Goal: Information Seeking & Learning: Stay updated

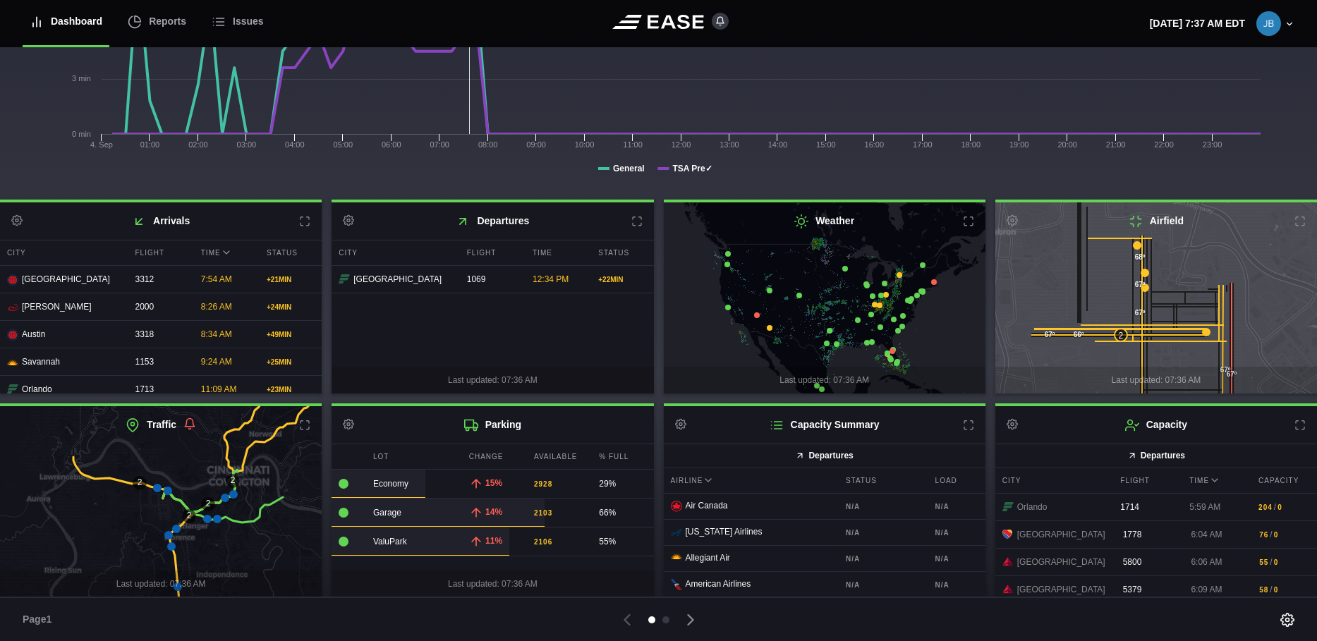
scroll to position [214, 0]
click at [167, 535] on icon at bounding box center [168, 535] width 8 height 8
click at [226, 497] on icon at bounding box center [225, 497] width 8 height 8
click at [191, 514] on div "2" at bounding box center [189, 516] width 14 height 14
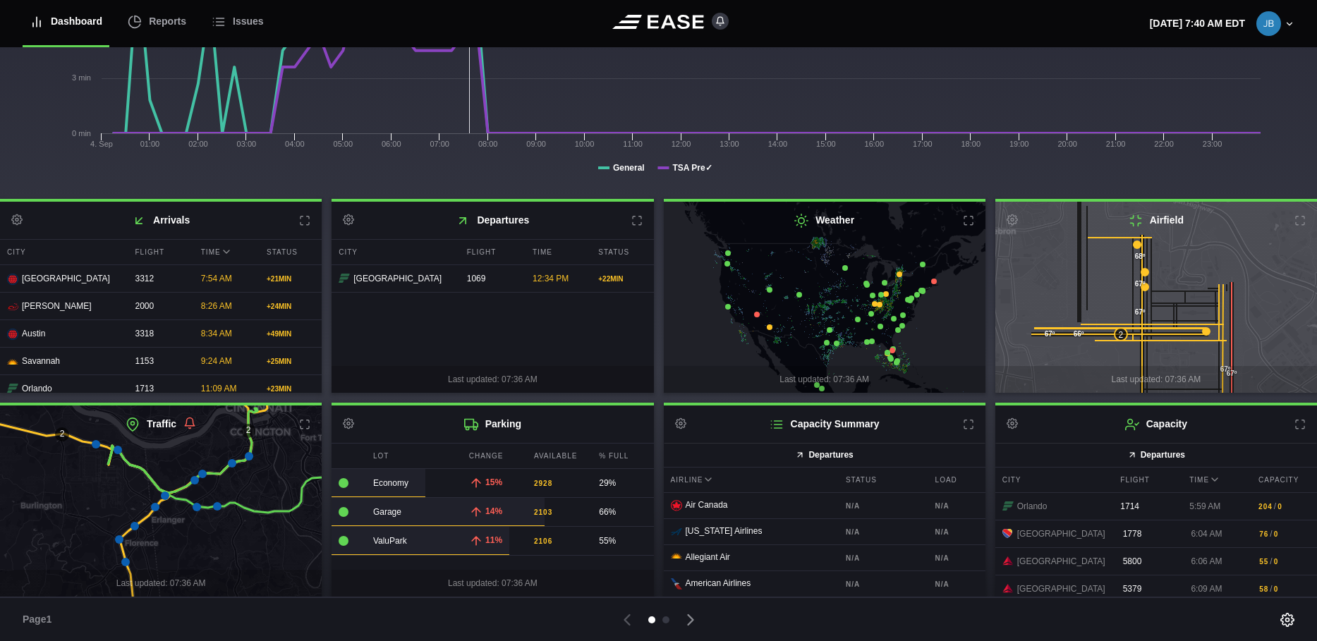
click at [162, 494] on icon at bounding box center [165, 496] width 8 height 8
click at [135, 525] on icon at bounding box center [135, 526] width 8 height 8
click at [119, 539] on icon at bounding box center [119, 540] width 8 height 8
click at [123, 562] on icon at bounding box center [125, 562] width 8 height 8
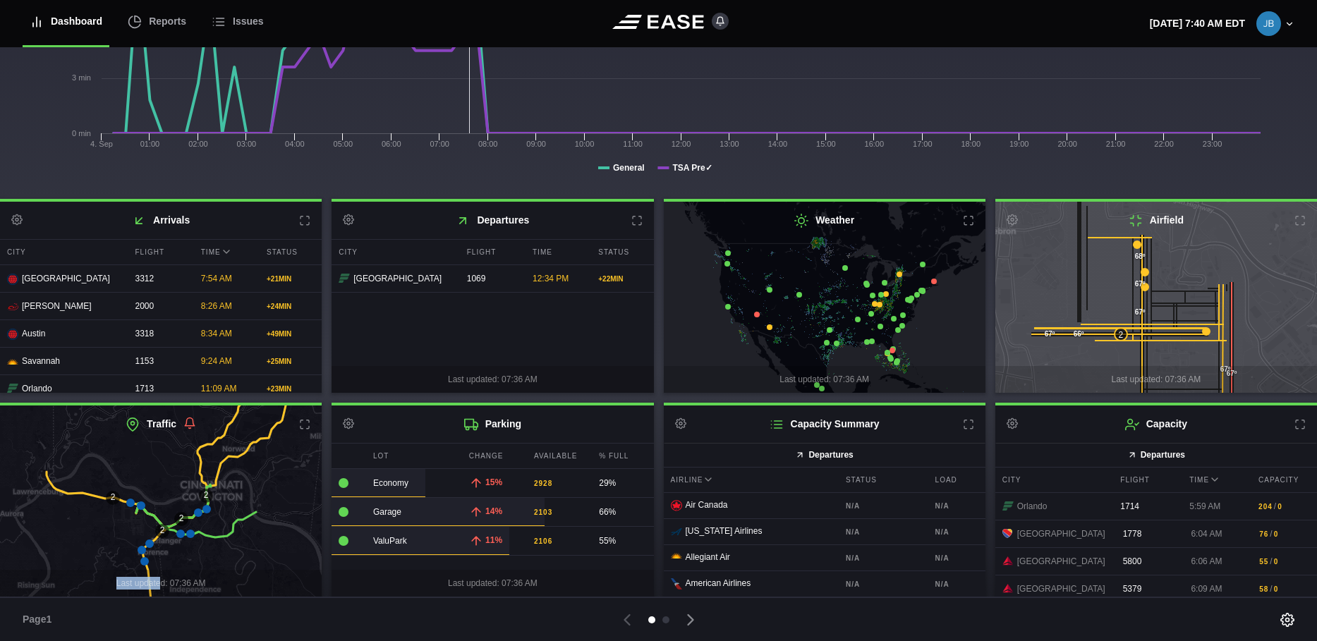
drag, startPoint x: 159, startPoint y: 579, endPoint x: 168, endPoint y: 519, distance: 60.6
click at [168, 519] on div "2 2 2 2 Last updated: 07:36 AM" at bounding box center [161, 501] width 322 height 191
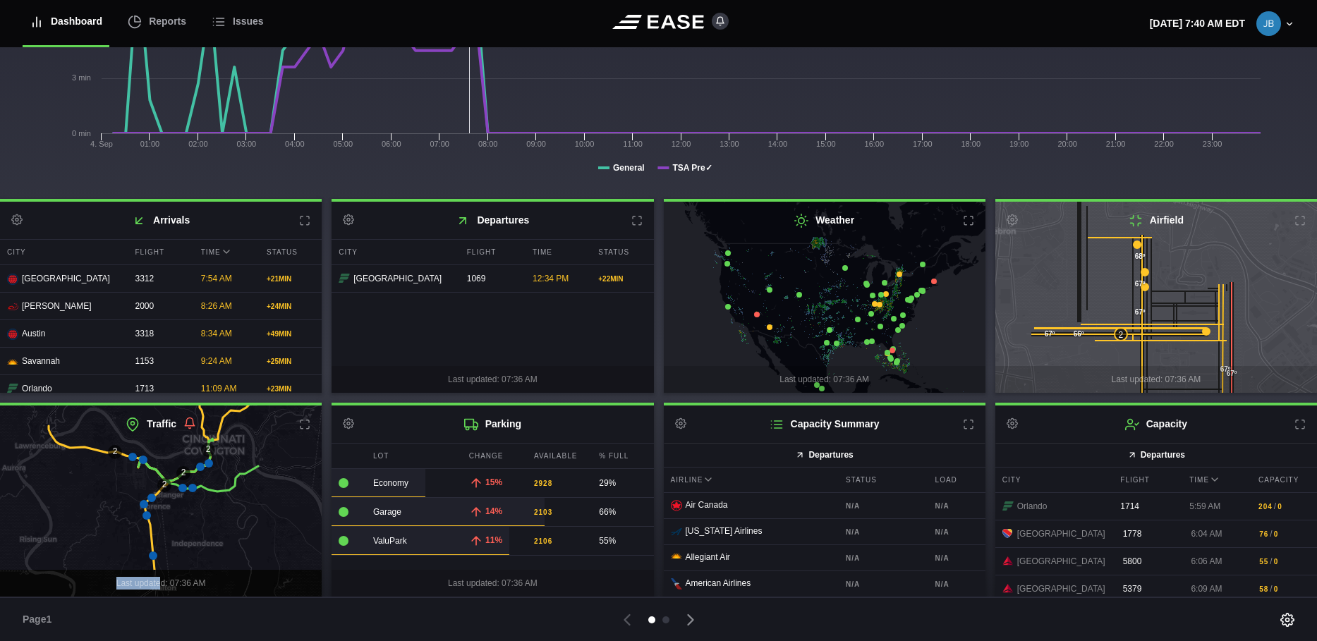
drag, startPoint x: 168, startPoint y: 519, endPoint x: 109, endPoint y: 493, distance: 63.8
click at [109, 493] on icon at bounding box center [162, 456] width 389 height 234
click at [153, 552] on icon at bounding box center [154, 554] width 8 height 8
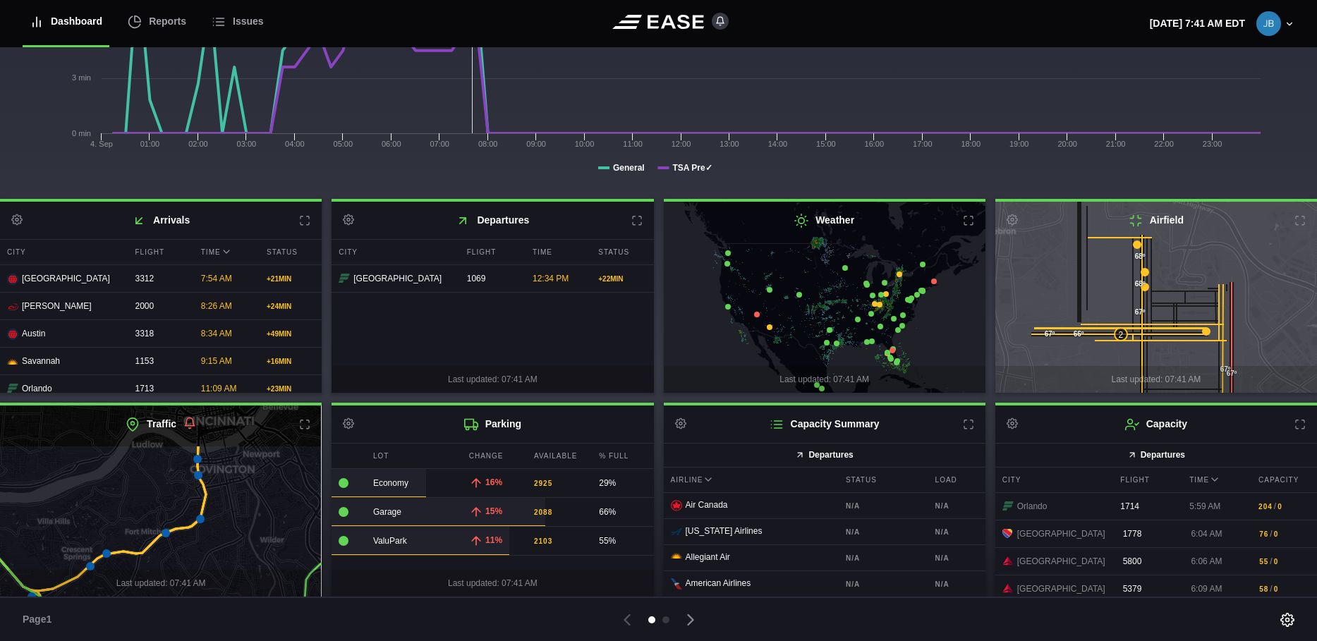
drag, startPoint x: 229, startPoint y: 481, endPoint x: 224, endPoint y: 541, distance: 60.2
click at [224, 541] on icon at bounding box center [154, 561] width 389 height 234
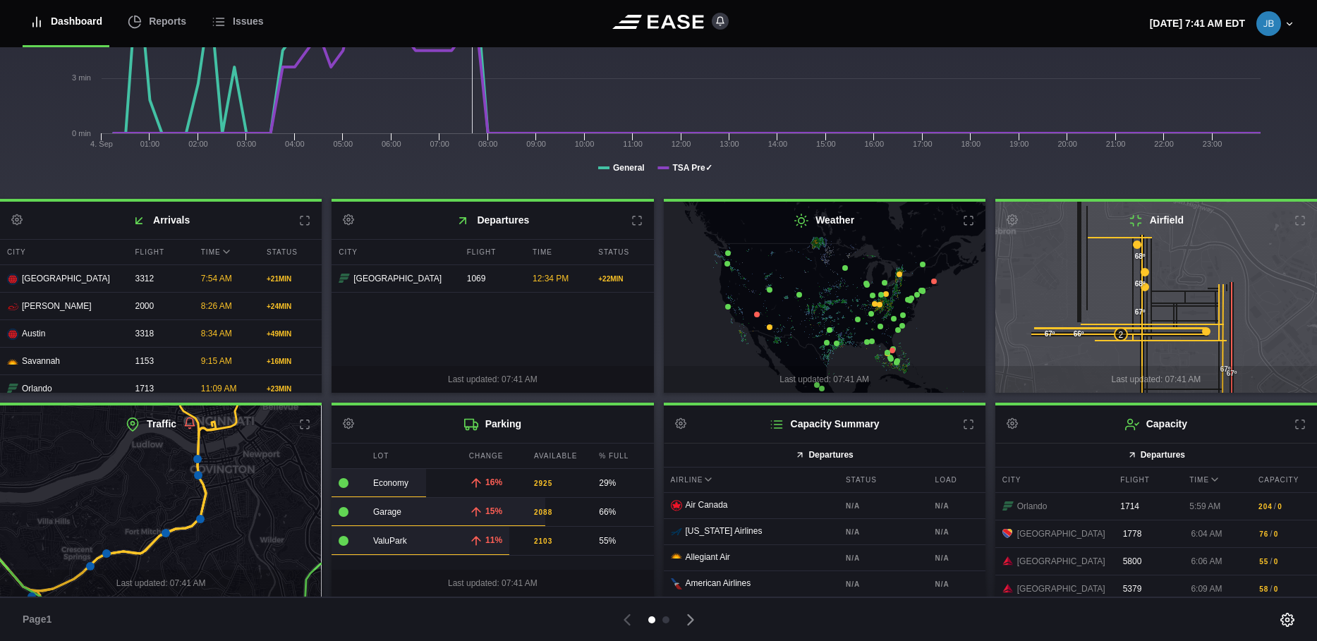
click at [196, 459] on icon at bounding box center [197, 459] width 8 height 8
click at [200, 518] on icon at bounding box center [200, 519] width 8 height 8
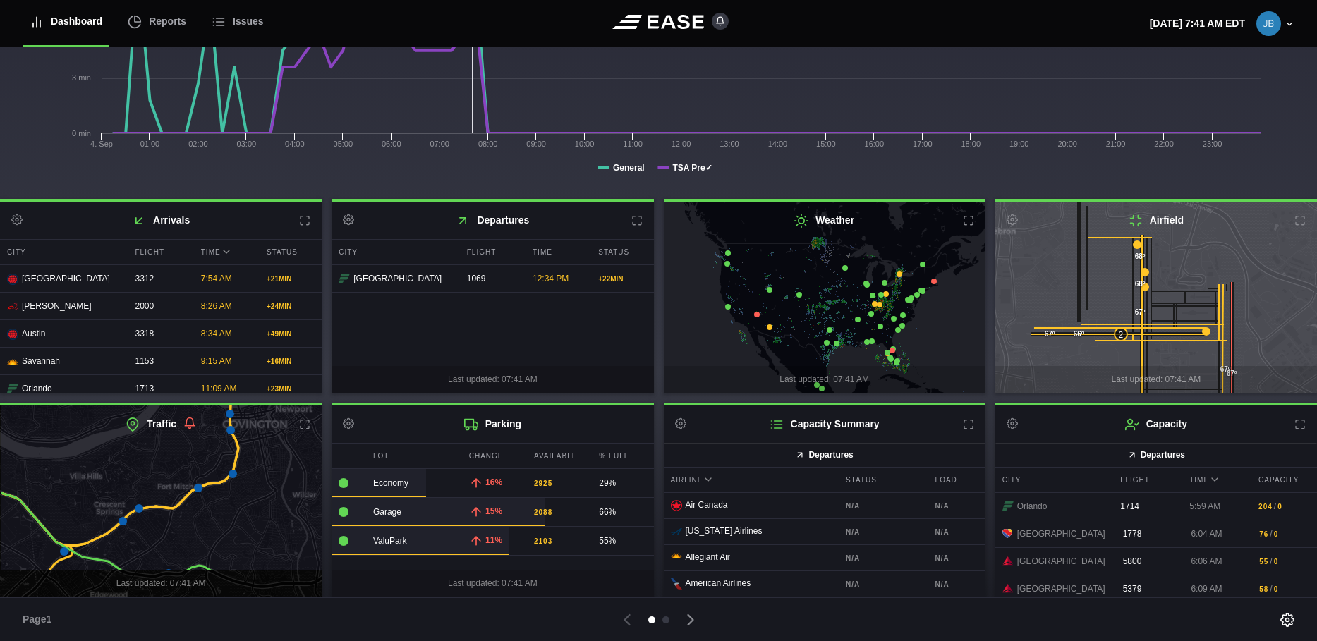
drag, startPoint x: 96, startPoint y: 516, endPoint x: 128, endPoint y: 472, distance: 55.0
click at [128, 472] on icon at bounding box center [193, 456] width 389 height 234
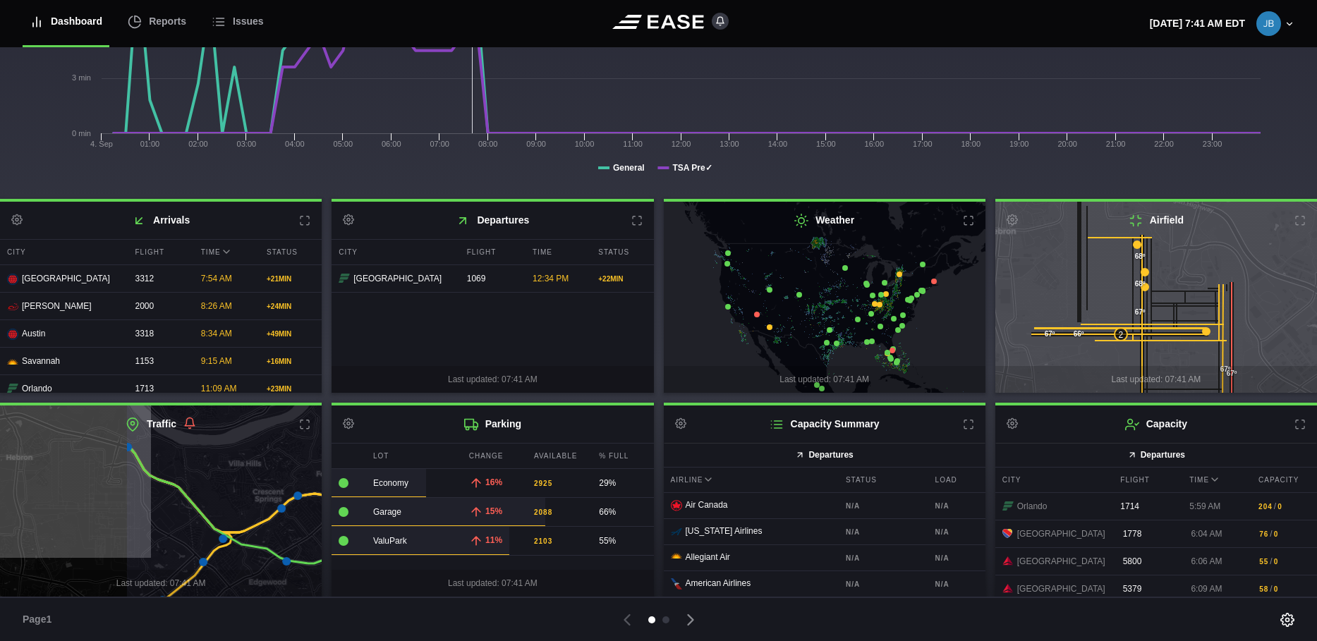
drag, startPoint x: 80, startPoint y: 524, endPoint x: 237, endPoint y: 512, distance: 157.0
click at [237, 512] on icon at bounding box center [319, 489] width 389 height 234
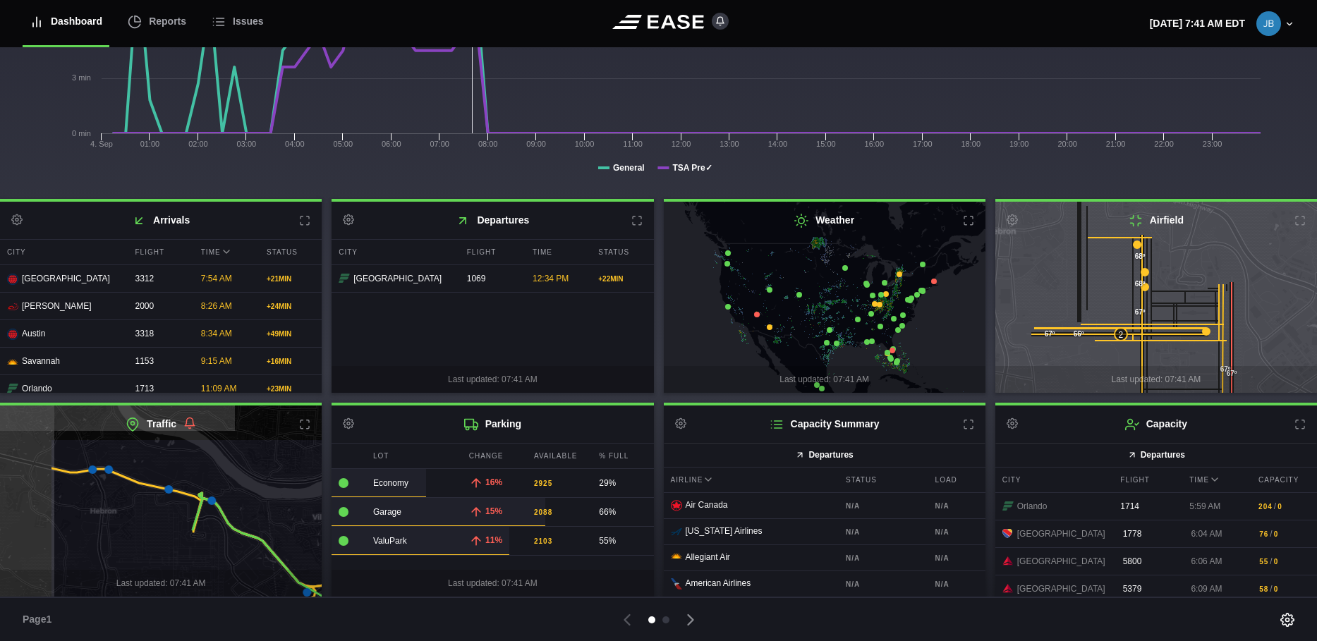
drag, startPoint x: 97, startPoint y: 507, endPoint x: 181, endPoint y: 560, distance: 99.6
click at [181, 560] on icon at bounding box center [243, 555] width 389 height 234
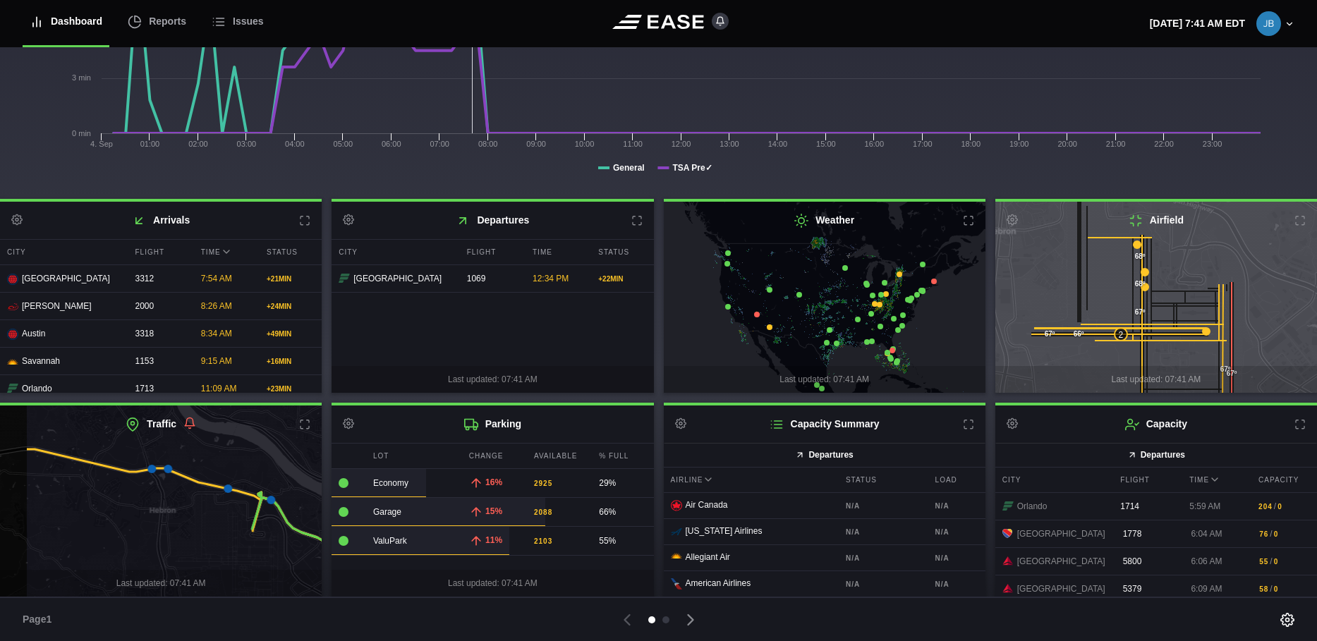
drag, startPoint x: 96, startPoint y: 543, endPoint x: 155, endPoint y: 542, distance: 59.3
click at [155, 542] on icon at bounding box center [219, 501] width 389 height 234
click at [150, 468] on icon at bounding box center [151, 469] width 8 height 8
click at [167, 468] on icon at bounding box center [168, 469] width 8 height 8
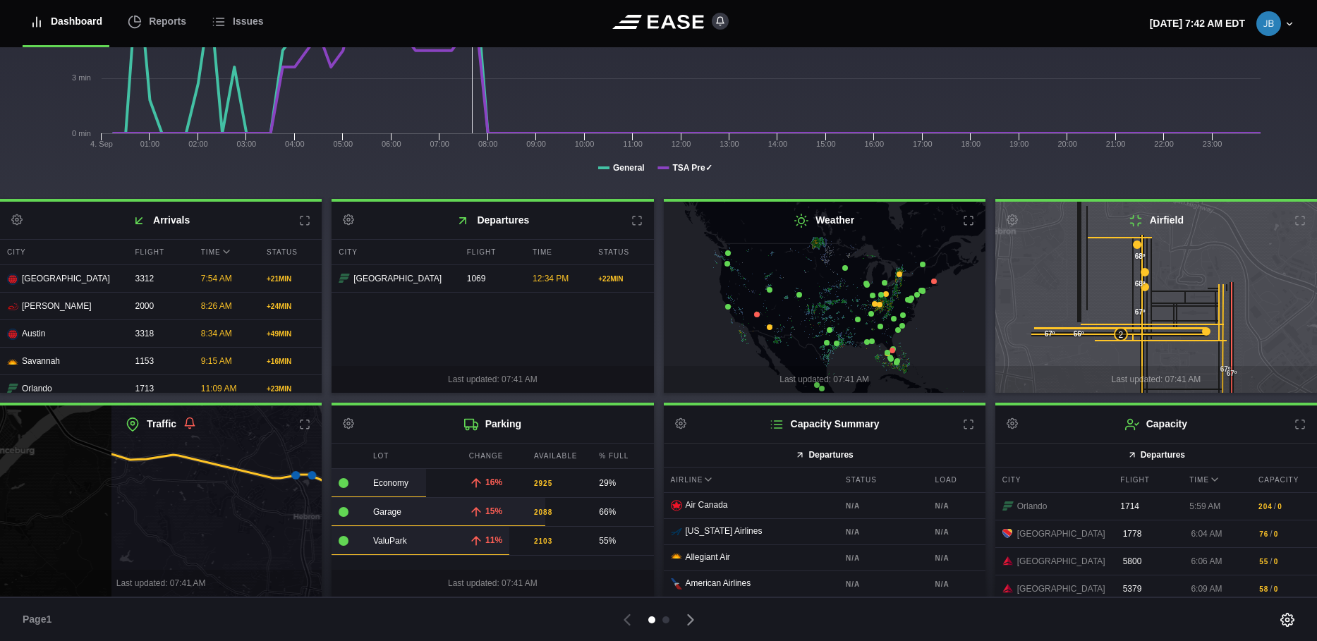
drag, startPoint x: 82, startPoint y: 493, endPoint x: 226, endPoint y: 500, distance: 144.1
click at [226, 500] on icon at bounding box center [303, 508] width 389 height 234
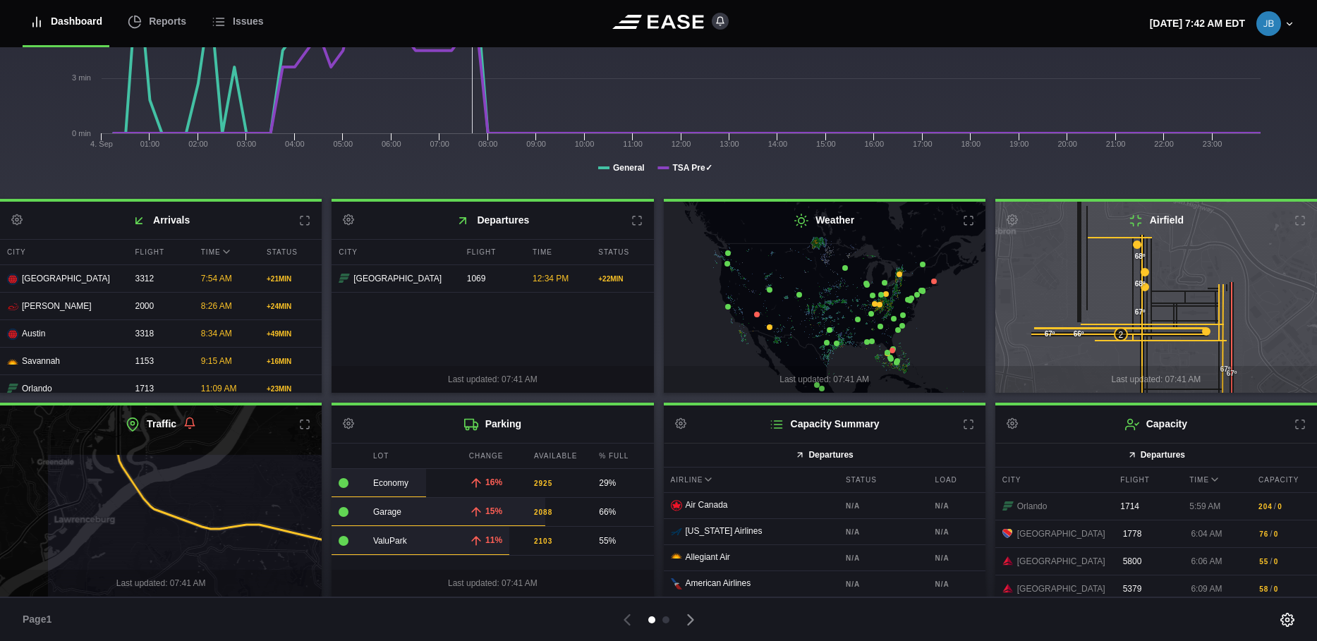
drag, startPoint x: 138, startPoint y: 500, endPoint x: 219, endPoint y: 569, distance: 106.1
click at [220, 569] on icon at bounding box center [240, 570] width 389 height 234
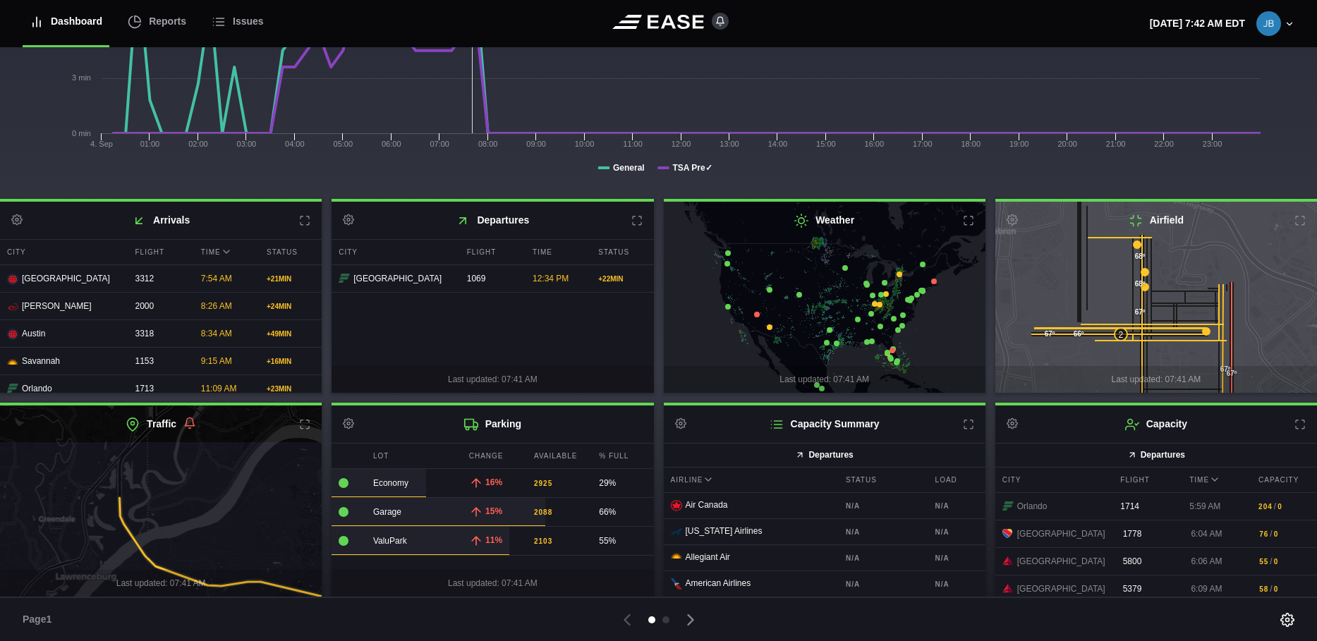
drag, startPoint x: 97, startPoint y: 491, endPoint x: 97, endPoint y: 547, distance: 55.7
click at [97, 547] on icon at bounding box center [159, 557] width 389 height 234
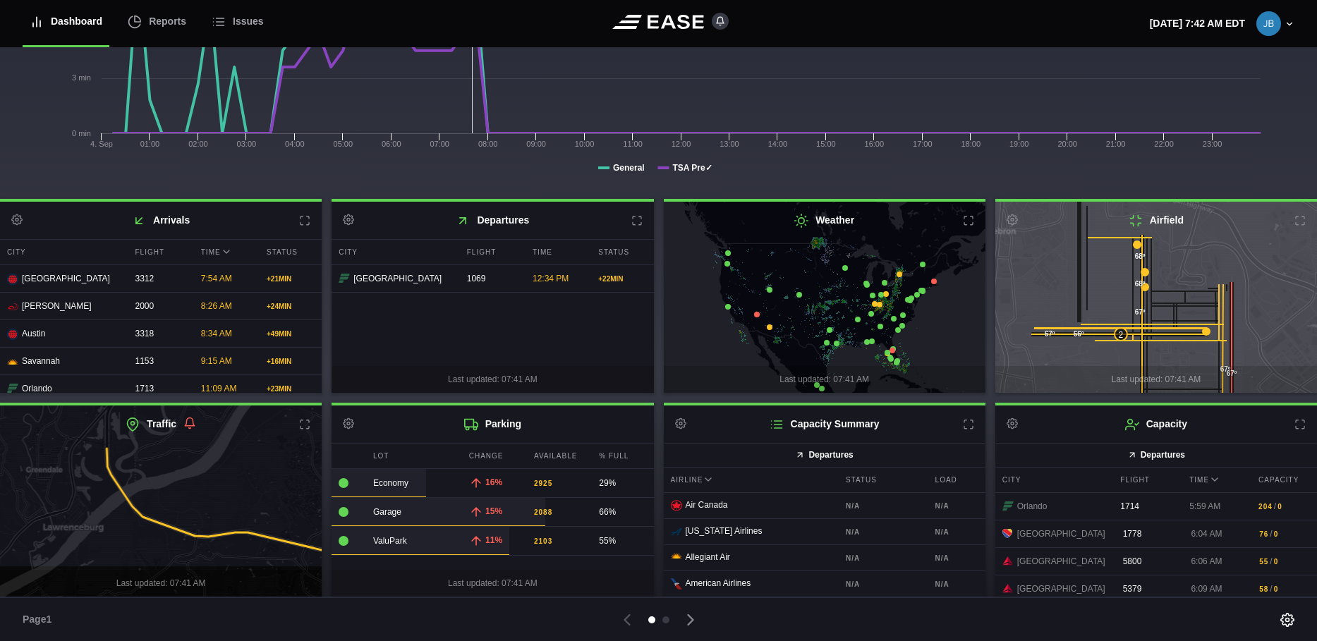
drag, startPoint x: 92, startPoint y: 540, endPoint x: 76, endPoint y: 483, distance: 60.1
click at [76, 483] on icon at bounding box center [147, 452] width 389 height 234
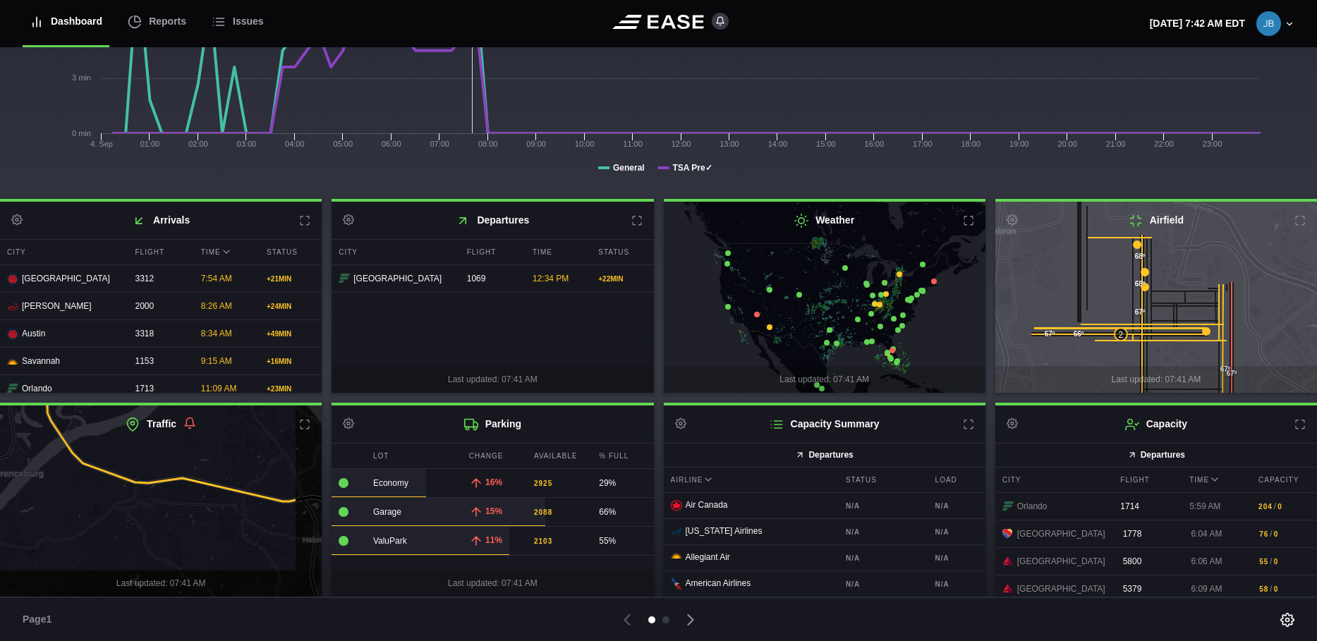
drag, startPoint x: 118, startPoint y: 545, endPoint x: 59, endPoint y: 500, distance: 74.4
click at [60, 500] on icon at bounding box center [103, 456] width 389 height 234
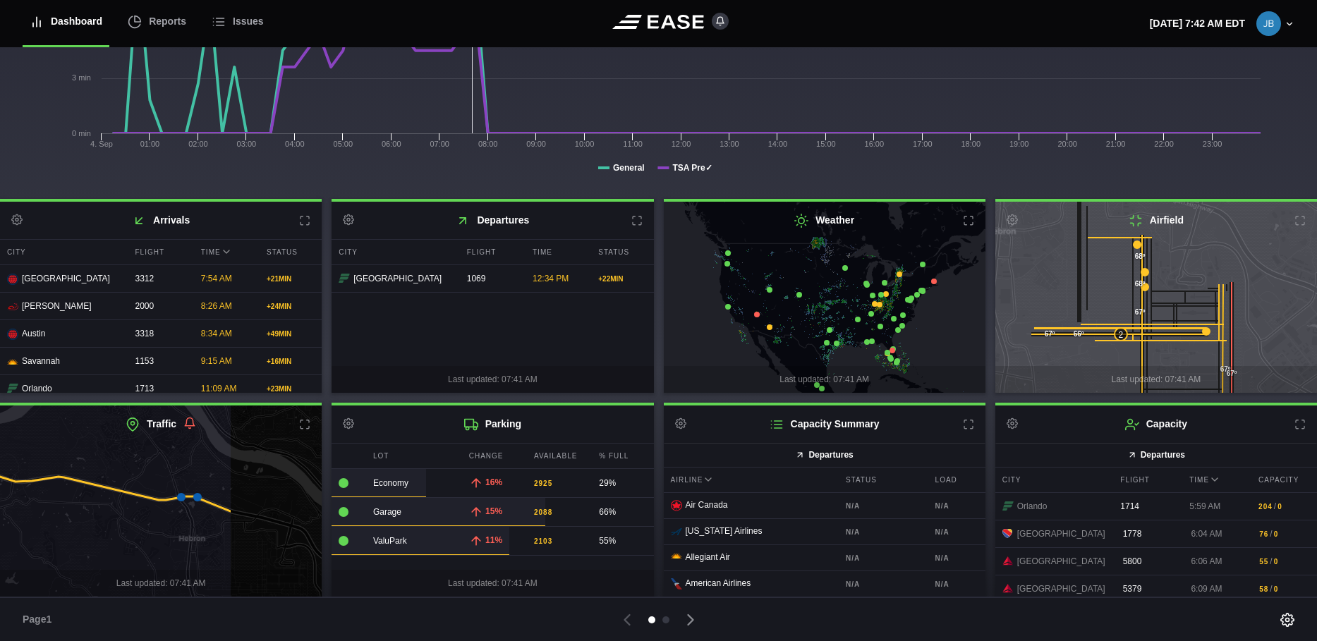
drag, startPoint x: 170, startPoint y: 525, endPoint x: 20, endPoint y: 521, distance: 150.3
click at [22, 521] on icon at bounding box center [38, 502] width 389 height 234
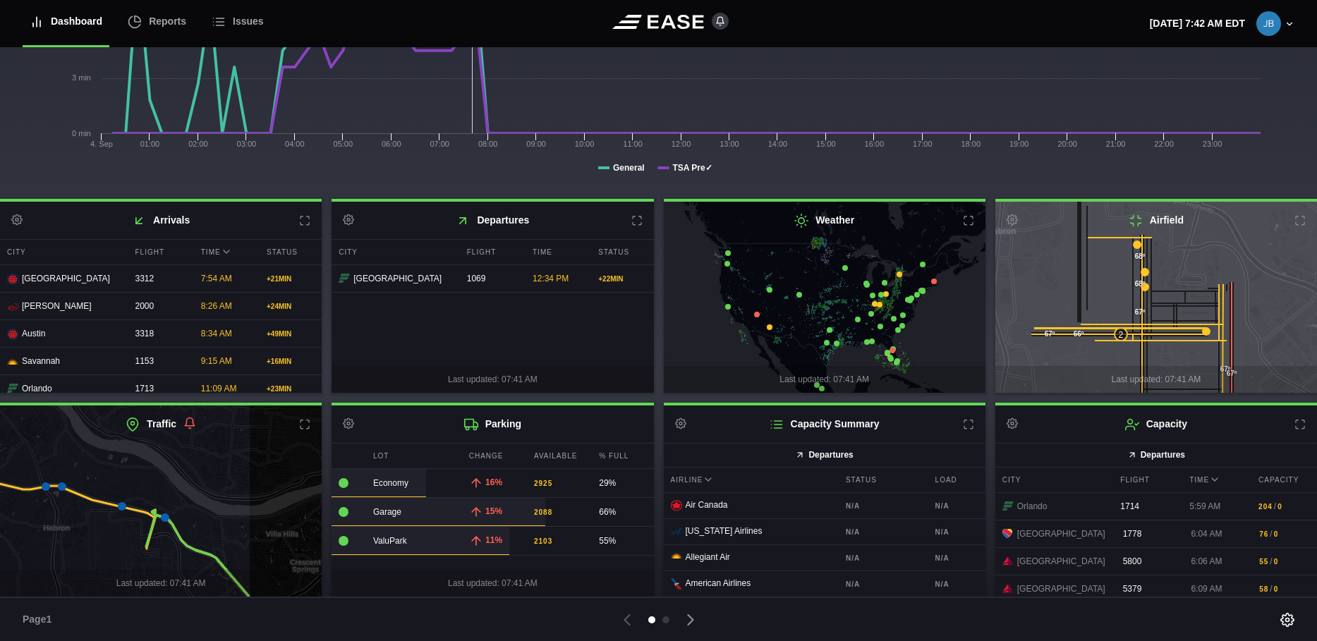
drag, startPoint x: 143, startPoint y: 540, endPoint x: 40, endPoint y: 531, distance: 103.5
click at [34, 533] on icon at bounding box center [57, 494] width 389 height 234
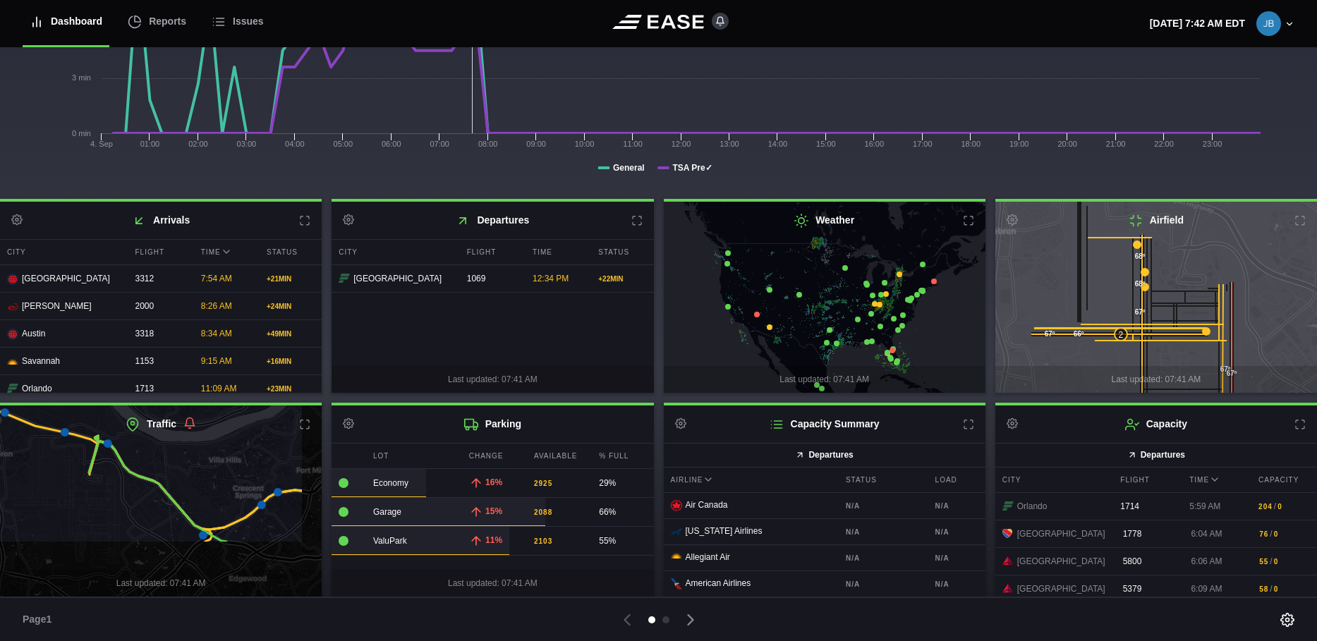
drag, startPoint x: 109, startPoint y: 531, endPoint x: 48, endPoint y: 464, distance: 90.9
click at [54, 457] on icon at bounding box center [109, 427] width 389 height 234
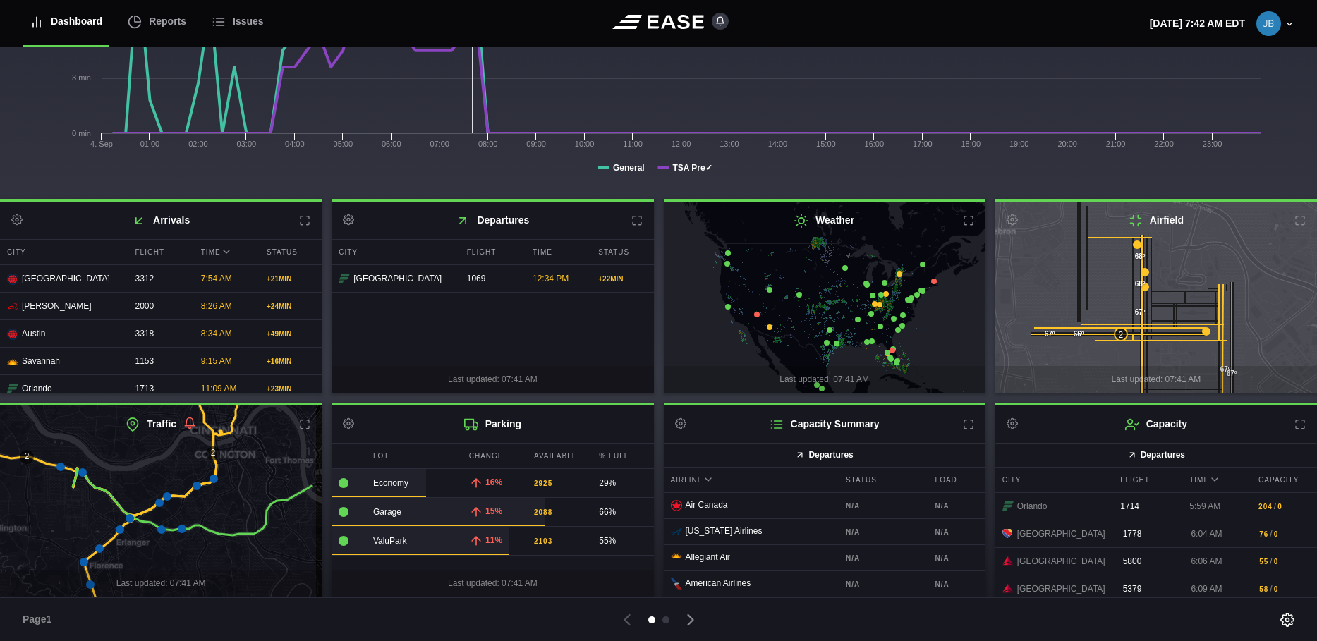
drag, startPoint x: 192, startPoint y: 504, endPoint x: 155, endPoint y: 513, distance: 37.7
click at [155, 513] on icon at bounding box center [123, 510] width 389 height 234
click at [302, 423] on icon at bounding box center [304, 424] width 11 height 11
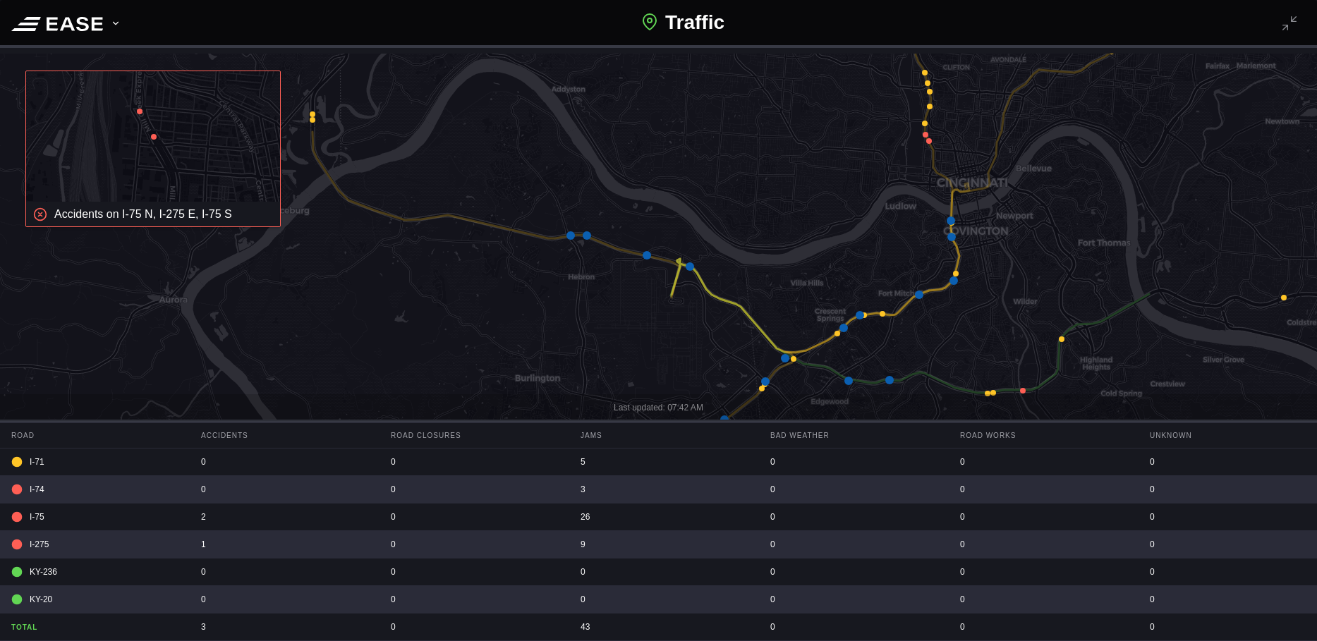
click at [1024, 390] on icon at bounding box center [1023, 391] width 6 height 6
click at [1016, 325] on icon at bounding box center [658, 309] width 1585 height 619
click at [1283, 297] on icon at bounding box center [1284, 298] width 6 height 6
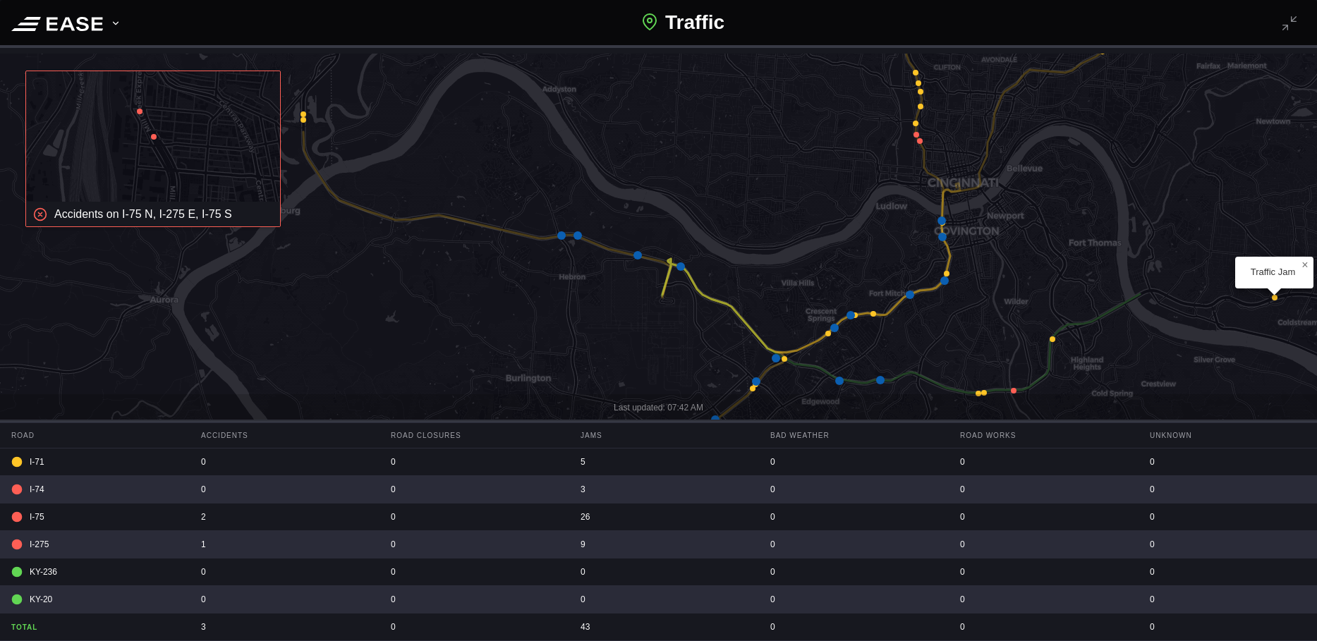
click at [1271, 297] on icon at bounding box center [658, 309] width 1585 height 619
click at [1053, 340] on icon at bounding box center [1053, 340] width 6 height 6
click at [1084, 305] on span "×" at bounding box center [1082, 307] width 6 height 12
click at [978, 392] on icon at bounding box center [979, 394] width 6 height 6
click at [1010, 360] on span "×" at bounding box center [1008, 361] width 6 height 12
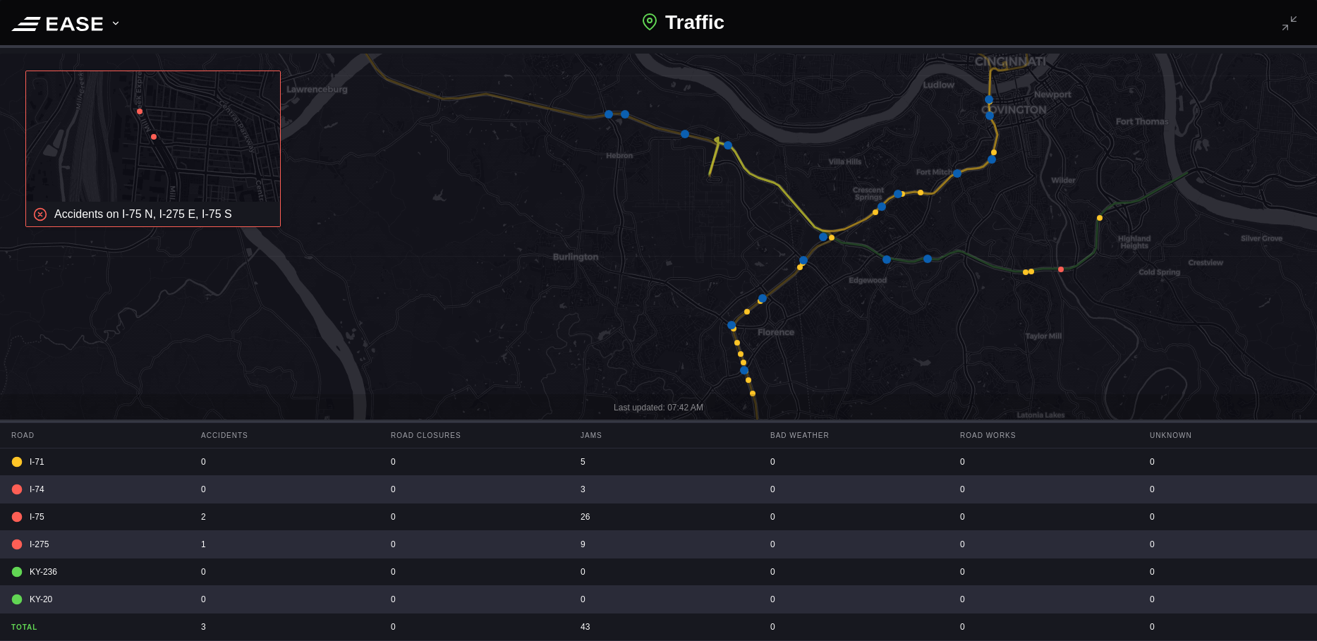
drag, startPoint x: 635, startPoint y: 349, endPoint x: 683, endPoint y: 227, distance: 131.1
click at [683, 227] on icon at bounding box center [705, 188] width 1585 height 619
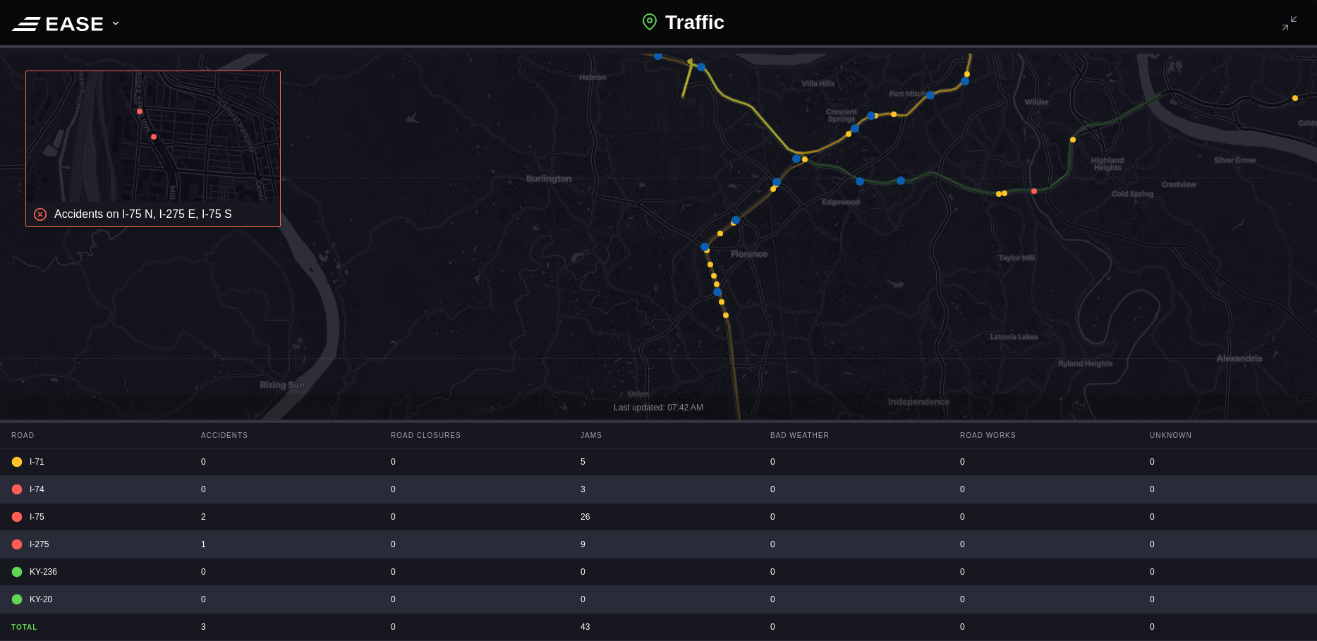
drag, startPoint x: 650, startPoint y: 326, endPoint x: 622, endPoint y: 248, distance: 82.3
click at [622, 248] on icon at bounding box center [630, 231] width 1585 height 619
click at [726, 314] on icon at bounding box center [726, 316] width 6 height 6
click at [755, 281] on span "×" at bounding box center [756, 283] width 6 height 12
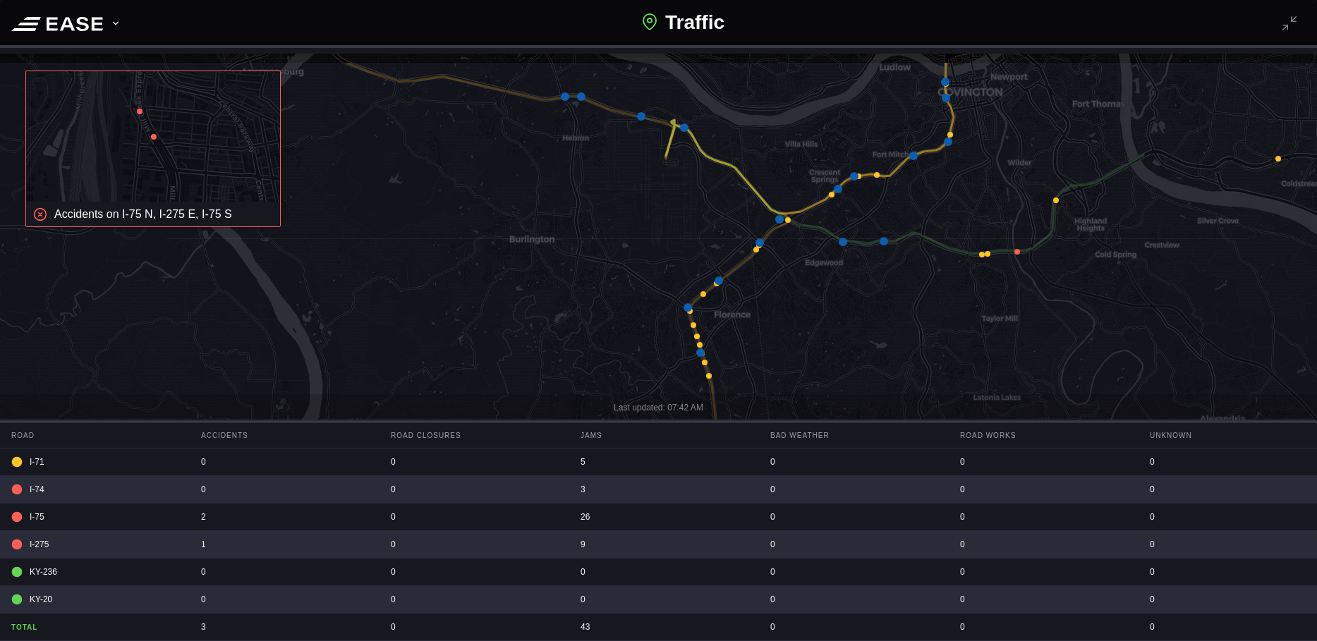
drag, startPoint x: 568, startPoint y: 292, endPoint x: 551, endPoint y: 353, distance: 63.0
click at [551, 353] on icon at bounding box center [641, 370] width 1585 height 619
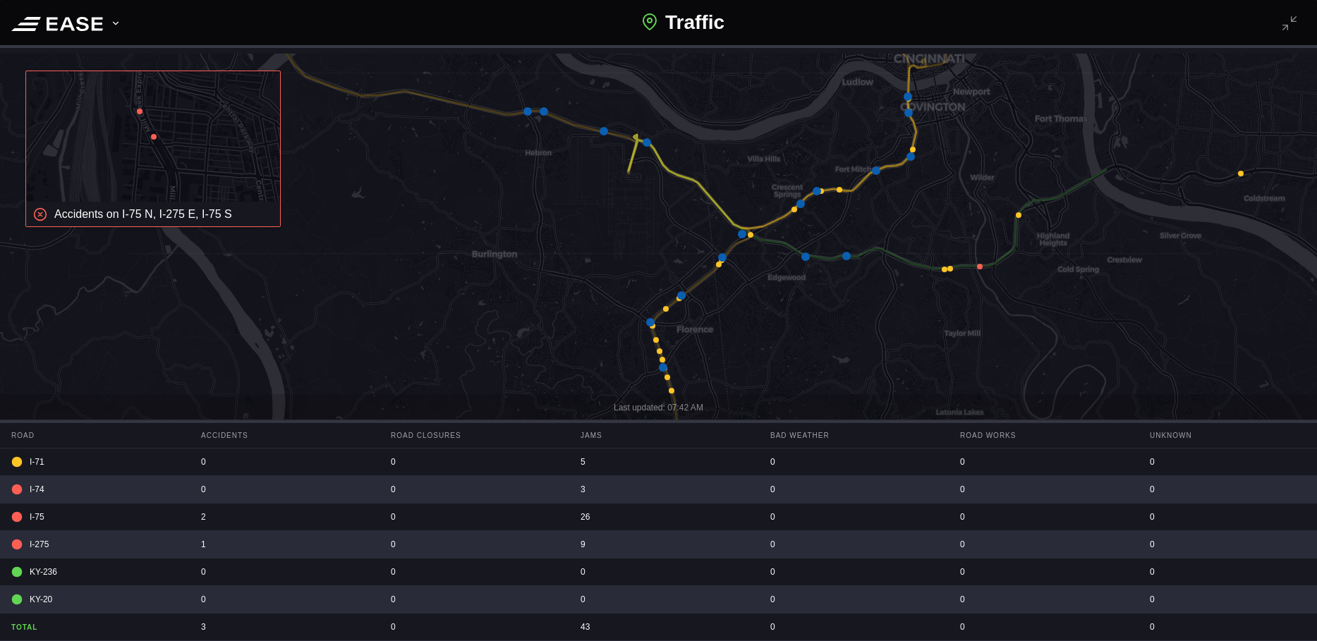
drag, startPoint x: 603, startPoint y: 279, endPoint x: 565, endPoint y: 295, distance: 40.5
click at [565, 295] on icon at bounding box center [621, 324] width 1585 height 619
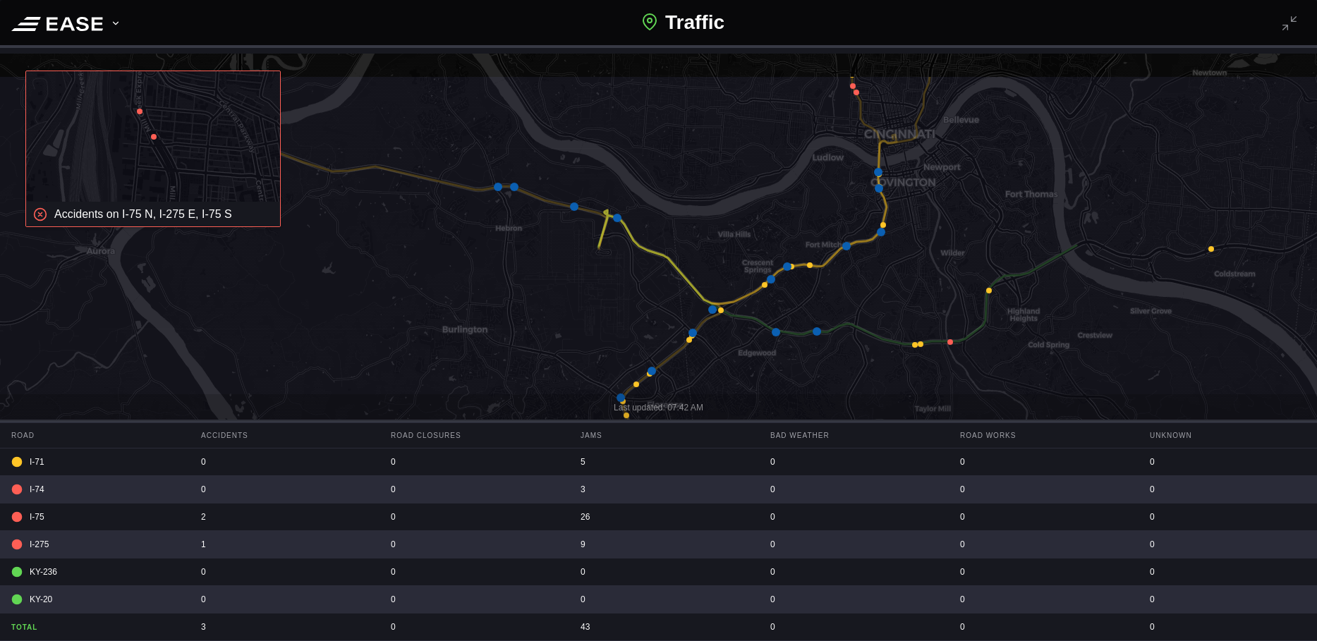
drag, startPoint x: 603, startPoint y: 239, endPoint x: 575, endPoint y: 310, distance: 76.0
click at [575, 310] on icon at bounding box center [628, 384] width 1585 height 619
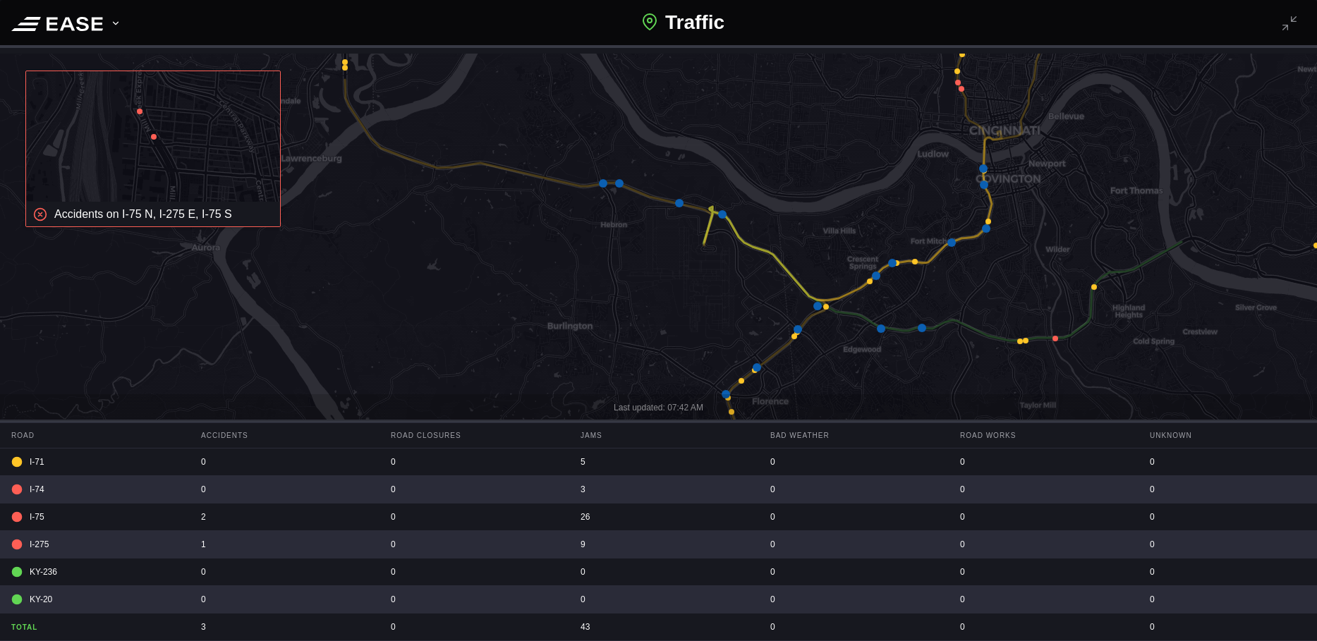
drag, startPoint x: 574, startPoint y: 301, endPoint x: 685, endPoint y: 299, distance: 110.8
click at [687, 298] on icon at bounding box center [763, 305] width 1585 height 619
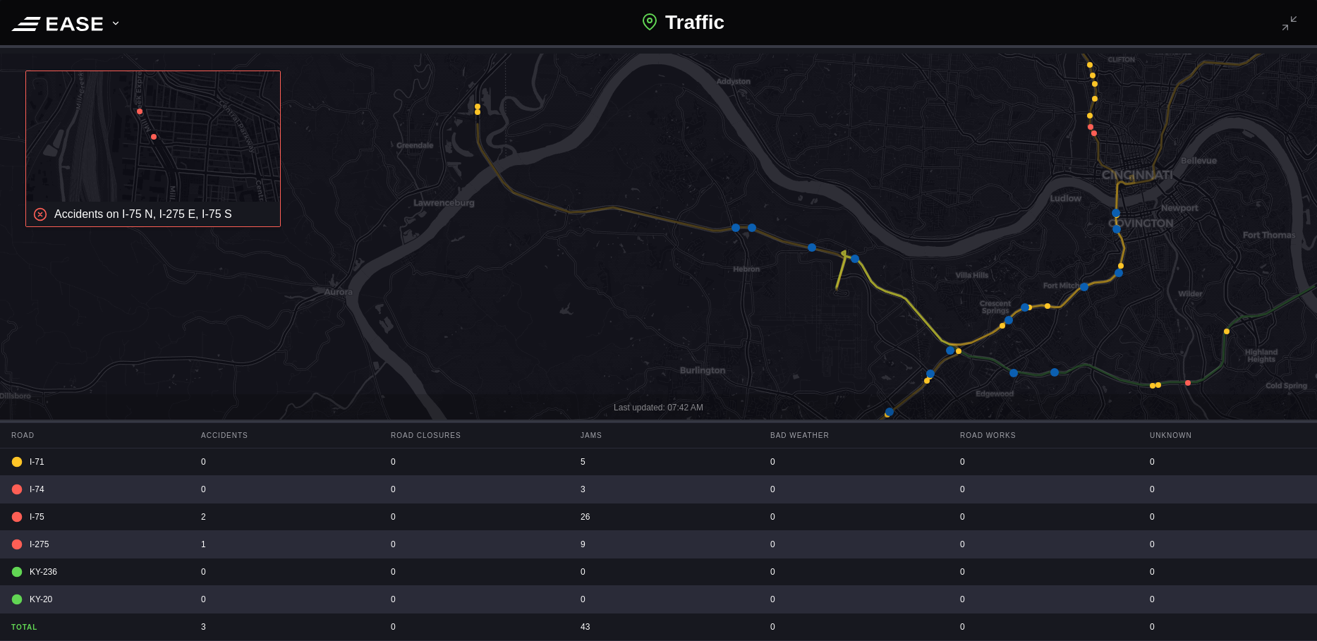
drag, startPoint x: 574, startPoint y: 315, endPoint x: 701, endPoint y: 360, distance: 134.1
click at [701, 360] on icon at bounding box center [783, 353] width 1585 height 619
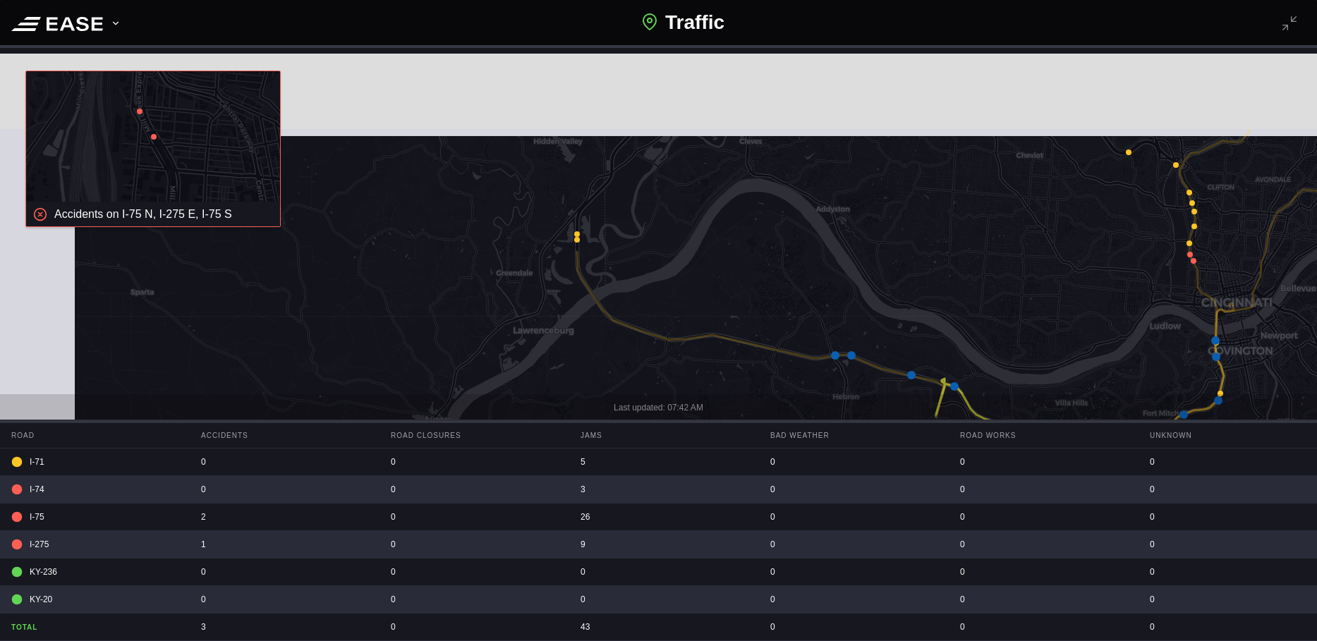
drag, startPoint x: 619, startPoint y: 293, endPoint x: 727, endPoint y: 427, distance: 172.1
click at [727, 427] on div "Accidents on I-75 N, I-275 E, I-75 S Last updated: 07:42 AM Road Accidents Road…" at bounding box center [658, 310] width 1317 height 513
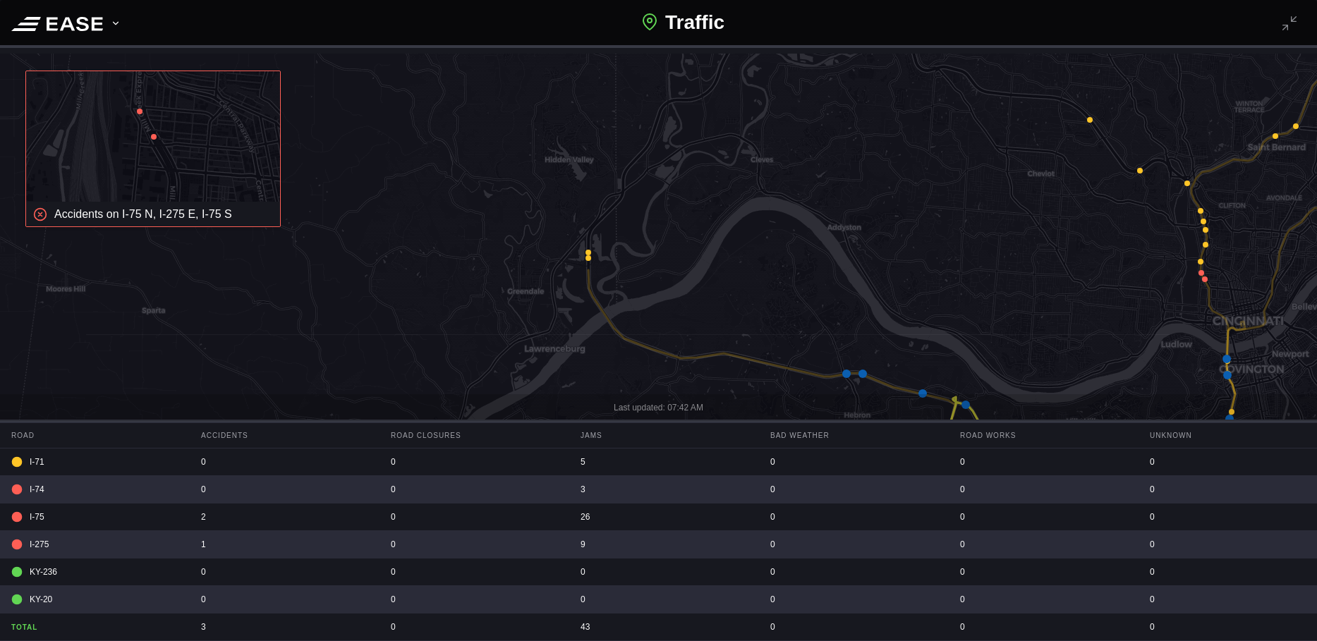
drag, startPoint x: 474, startPoint y: 268, endPoint x: 481, endPoint y: 335, distance: 67.4
click at [481, 335] on icon at bounding box center [659, 320] width 1585 height 619
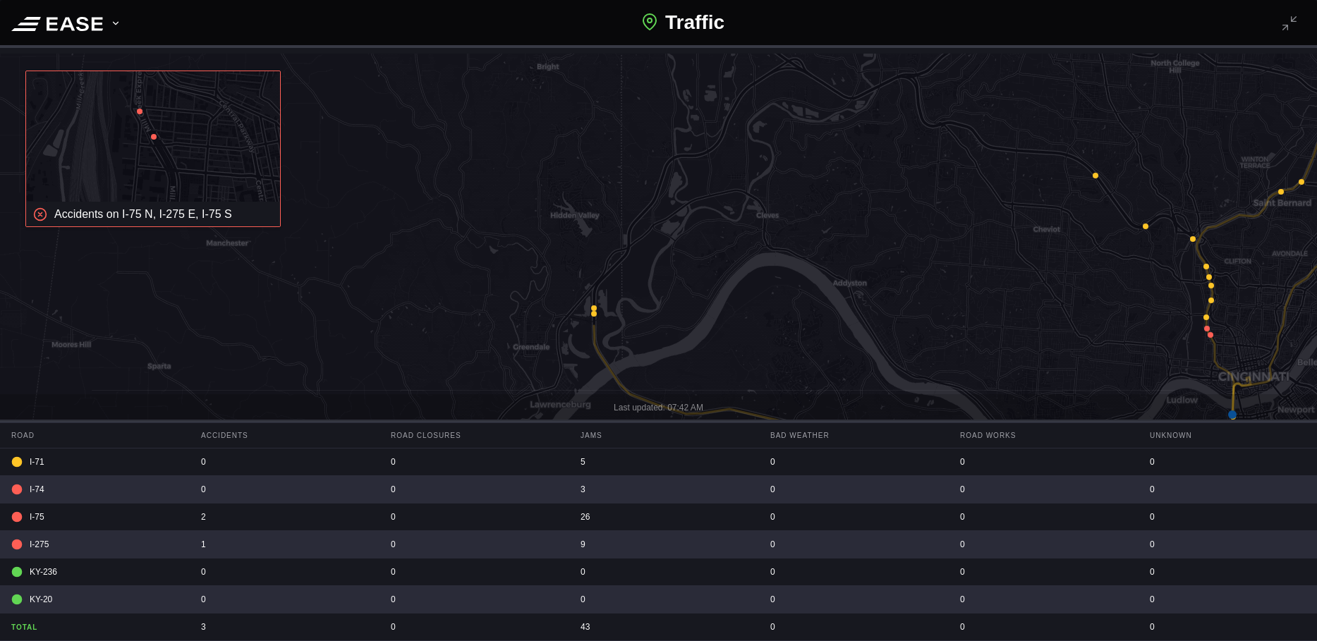
click at [592, 313] on icon at bounding box center [594, 314] width 6 height 6
click at [626, 279] on span "×" at bounding box center [624, 281] width 6 height 12
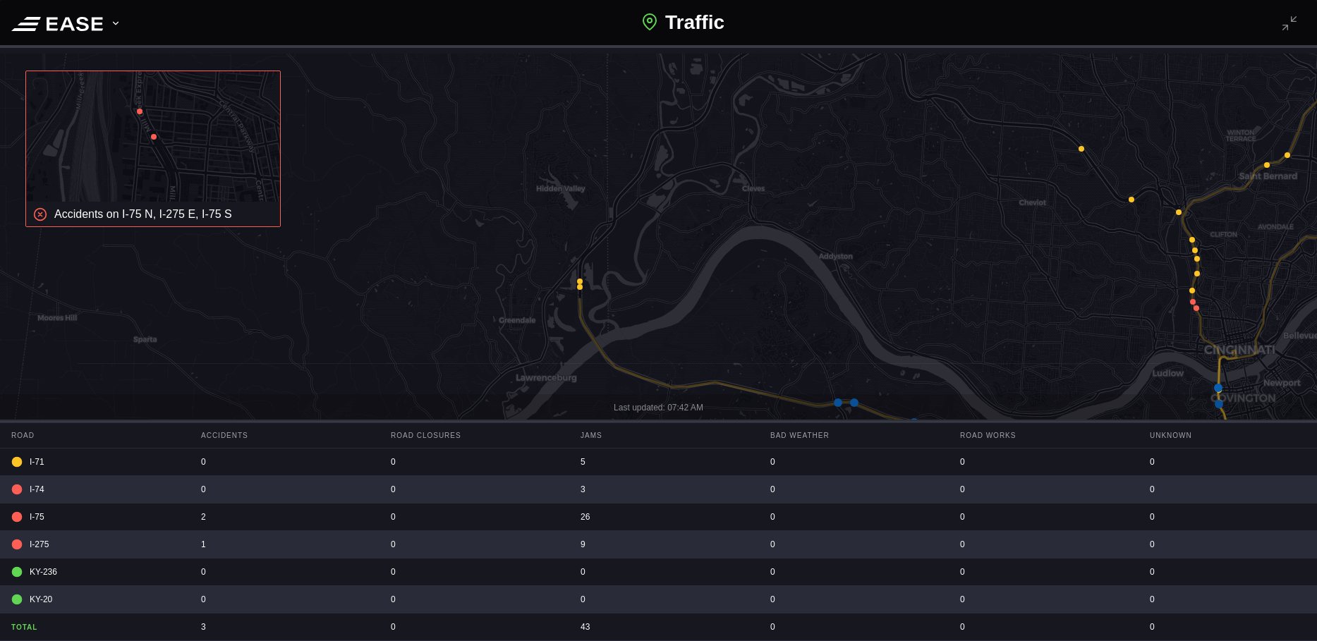
drag, startPoint x: 496, startPoint y: 281, endPoint x: 445, endPoint y: 194, distance: 100.6
click at [445, 194] on icon at bounding box center [644, 282] width 1585 height 619
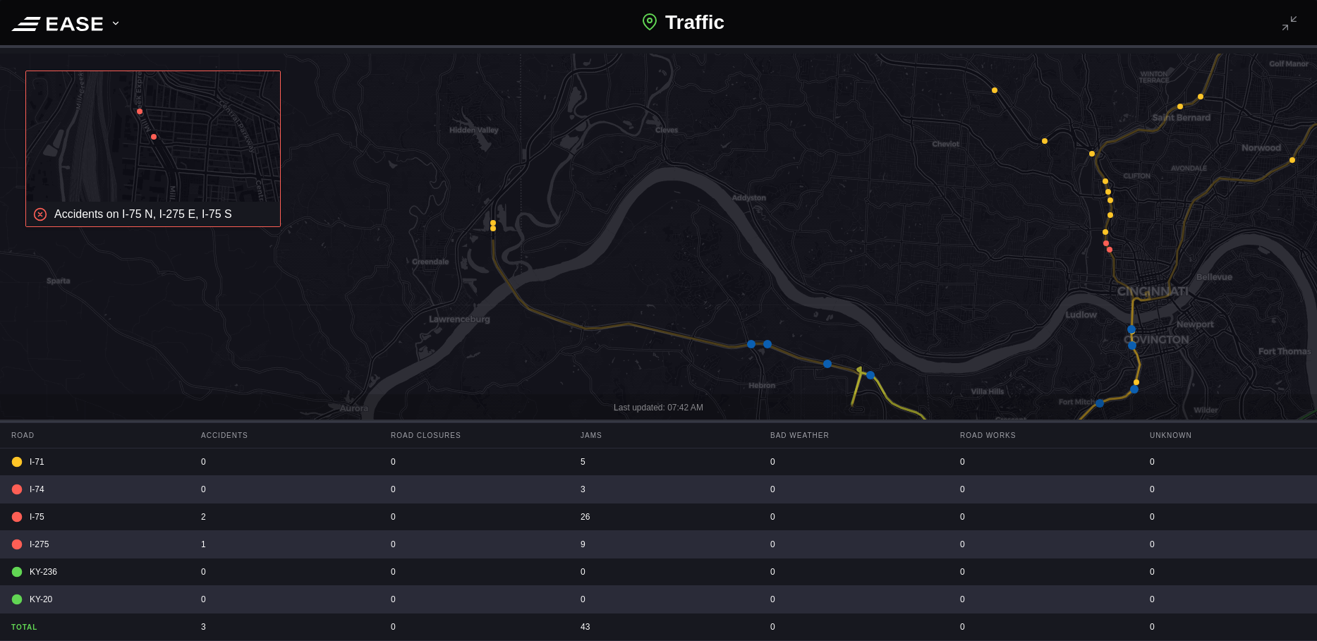
drag, startPoint x: 675, startPoint y: 318, endPoint x: 570, endPoint y: 325, distance: 105.4
click at [570, 325] on icon at bounding box center [608, 310] width 1585 height 619
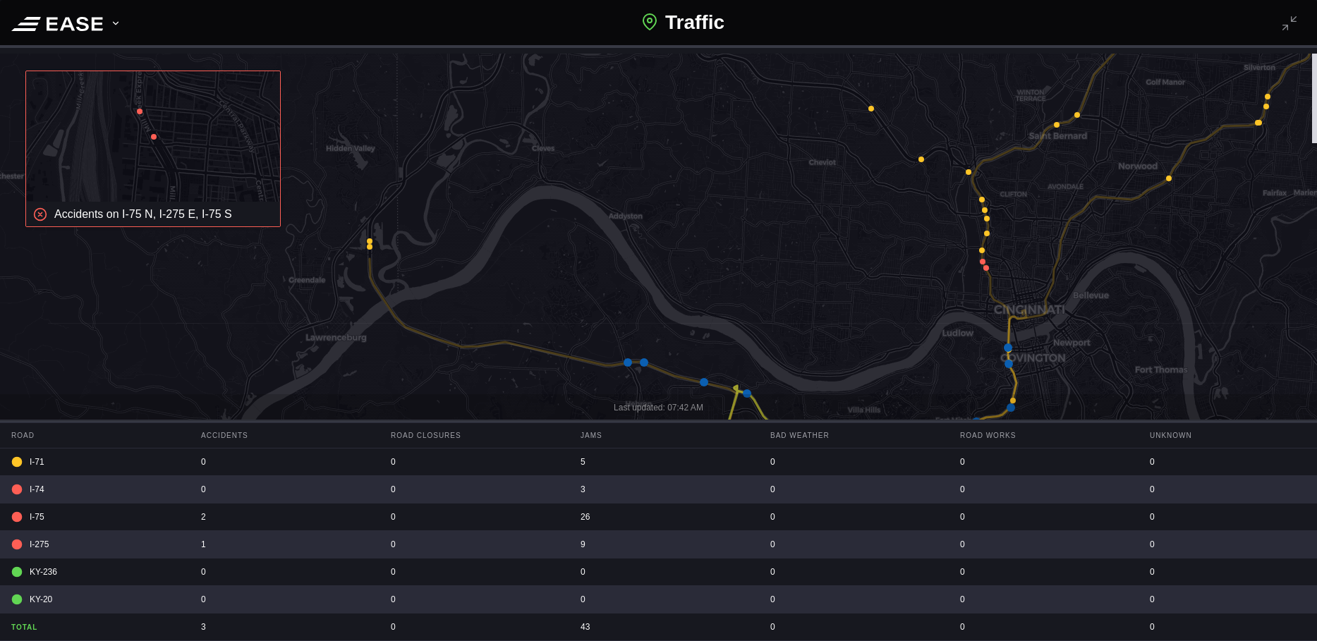
drag, startPoint x: 856, startPoint y: 261, endPoint x: 801, endPoint y: 272, distance: 56.2
click at [784, 279] on icon at bounding box center [590, 322] width 1585 height 619
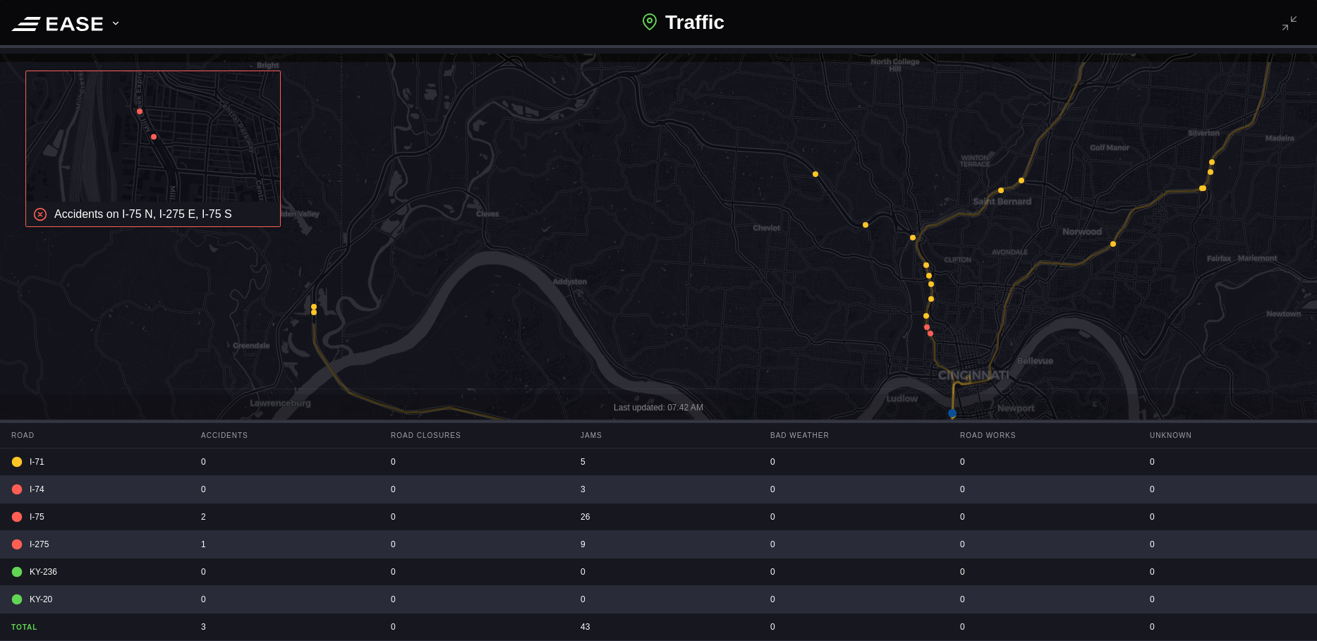
drag, startPoint x: 866, startPoint y: 243, endPoint x: 816, endPoint y: 305, distance: 79.8
click at [818, 303] on icon at bounding box center [613, 369] width 1585 height 619
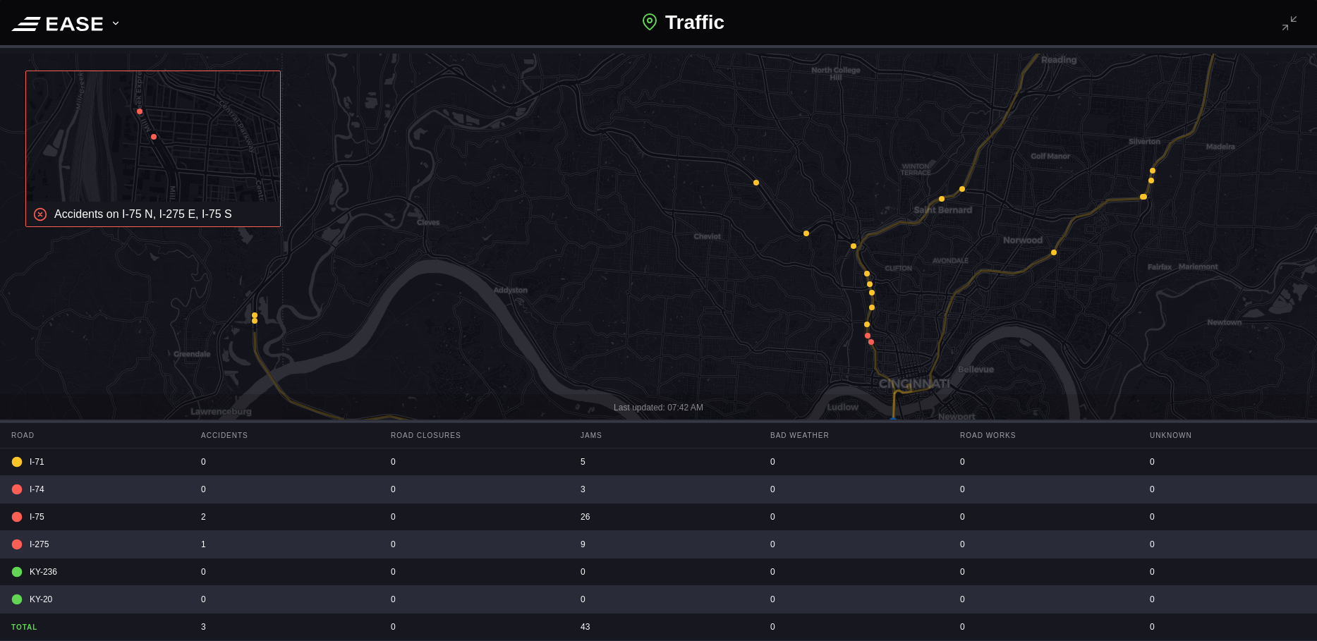
drag, startPoint x: 883, startPoint y: 285, endPoint x: 811, endPoint y: 286, distance: 72.0
click at [811, 286] on icon at bounding box center [602, 317] width 1585 height 619
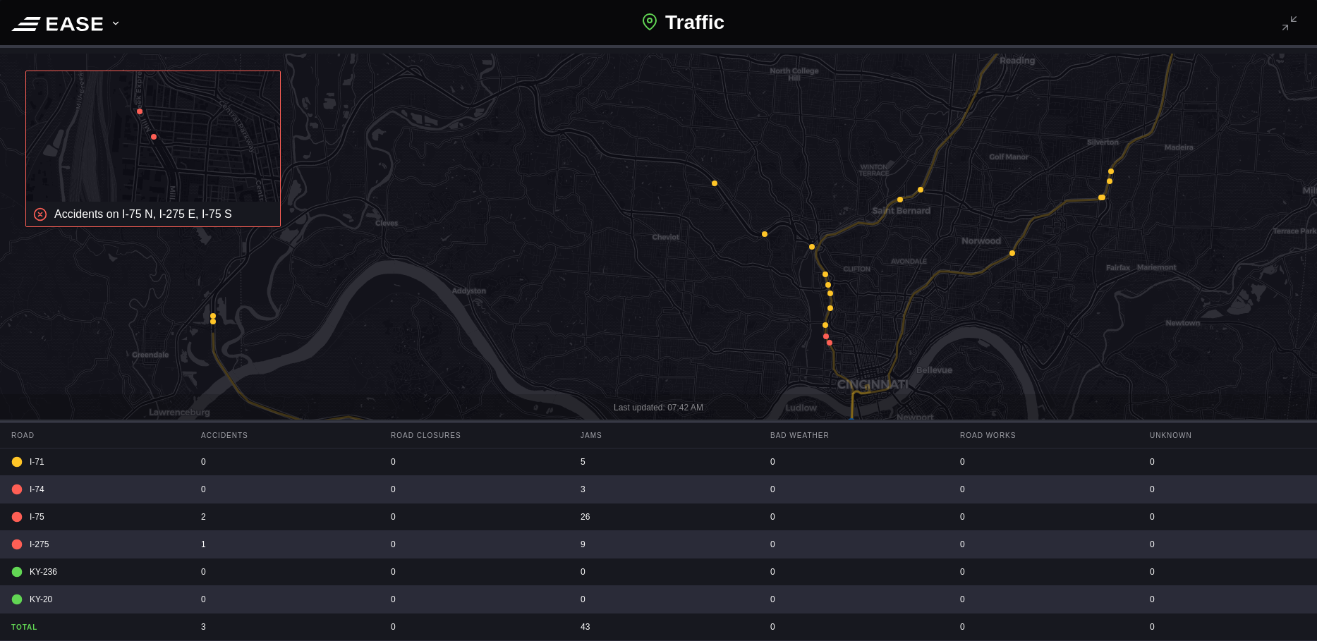
drag, startPoint x: 785, startPoint y: 305, endPoint x: 760, endPoint y: 317, distance: 27.5
click at [760, 317] on icon at bounding box center [633, 317] width 1585 height 619
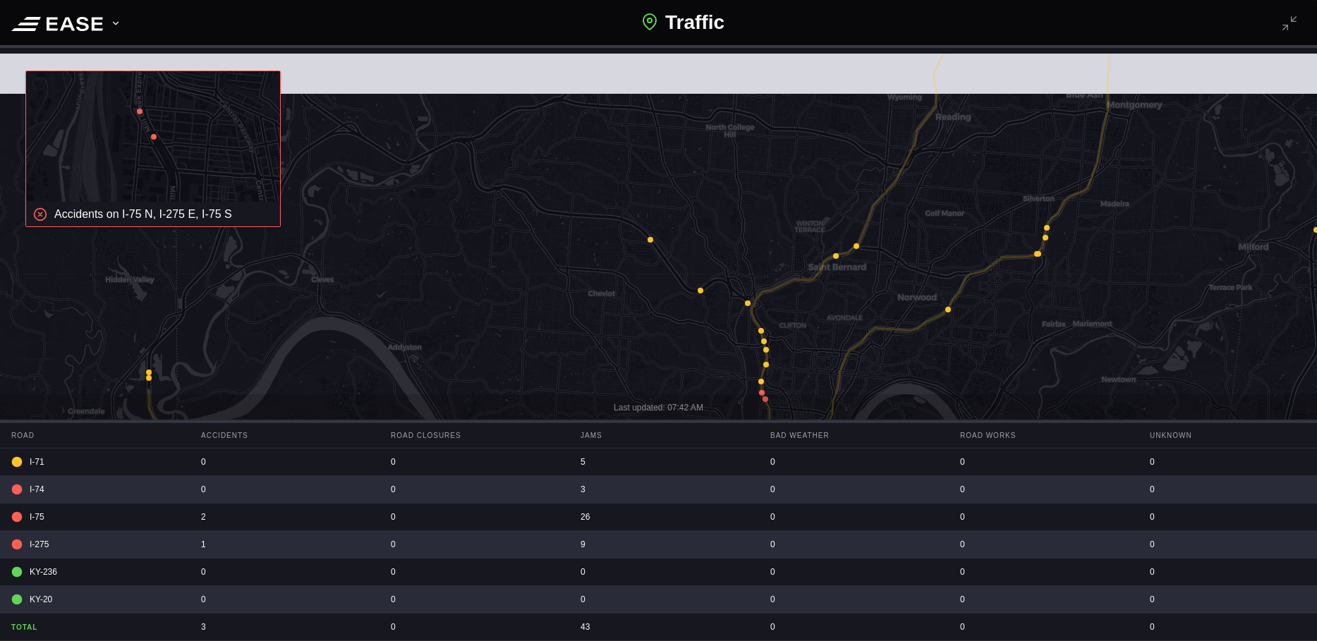
drag, startPoint x: 679, startPoint y: 243, endPoint x: 617, endPoint y: 334, distance: 109.2
click at [617, 334] on icon at bounding box center [616, 355] width 1585 height 619
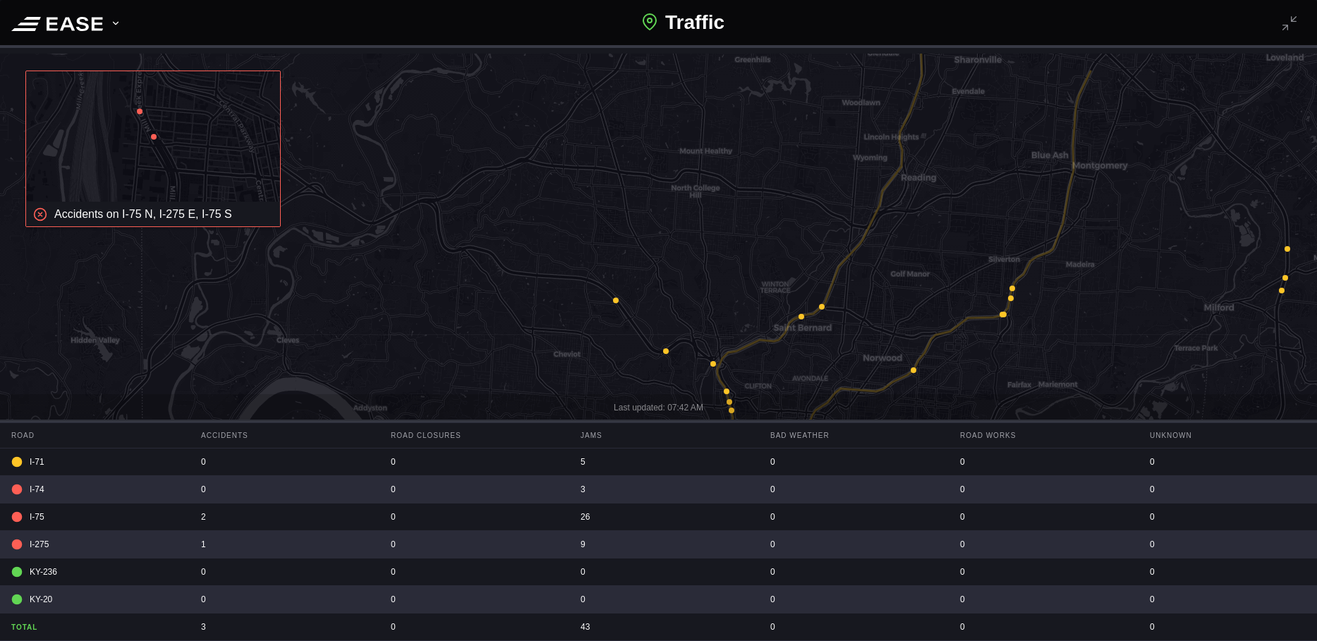
drag, startPoint x: 770, startPoint y: 250, endPoint x: 697, endPoint y: 329, distance: 107.3
click at [697, 329] on icon at bounding box center [642, 325] width 1585 height 619
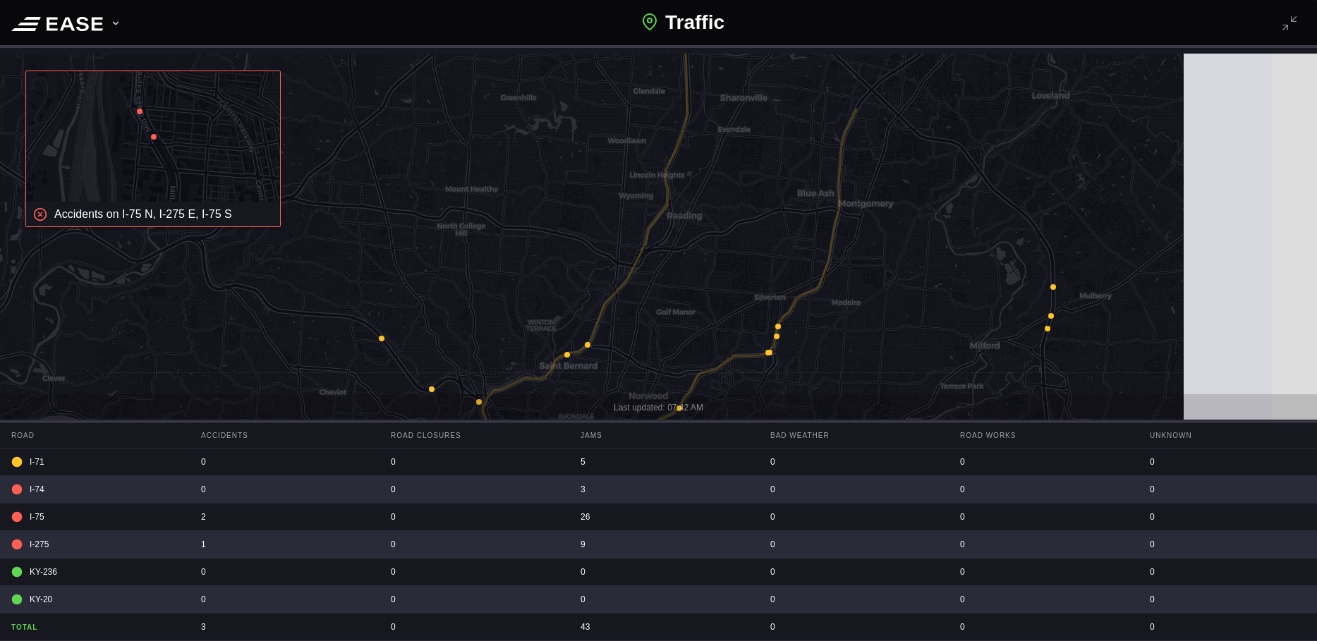
drag, startPoint x: 917, startPoint y: 250, endPoint x: 732, endPoint y: 224, distance: 186.6
click at [732, 224] on icon at bounding box center [482, 285] width 1585 height 619
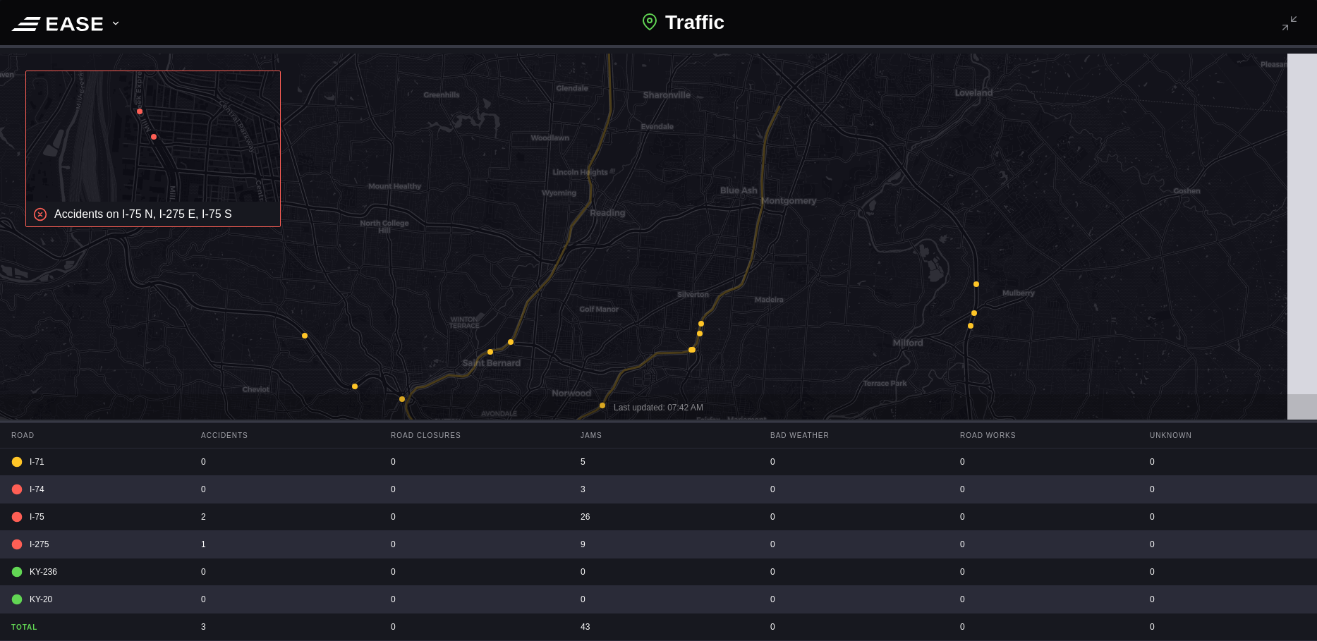
drag, startPoint x: 973, startPoint y: 279, endPoint x: 829, endPoint y: 261, distance: 145.1
click at [829, 261] on icon at bounding box center [590, 308] width 1585 height 619
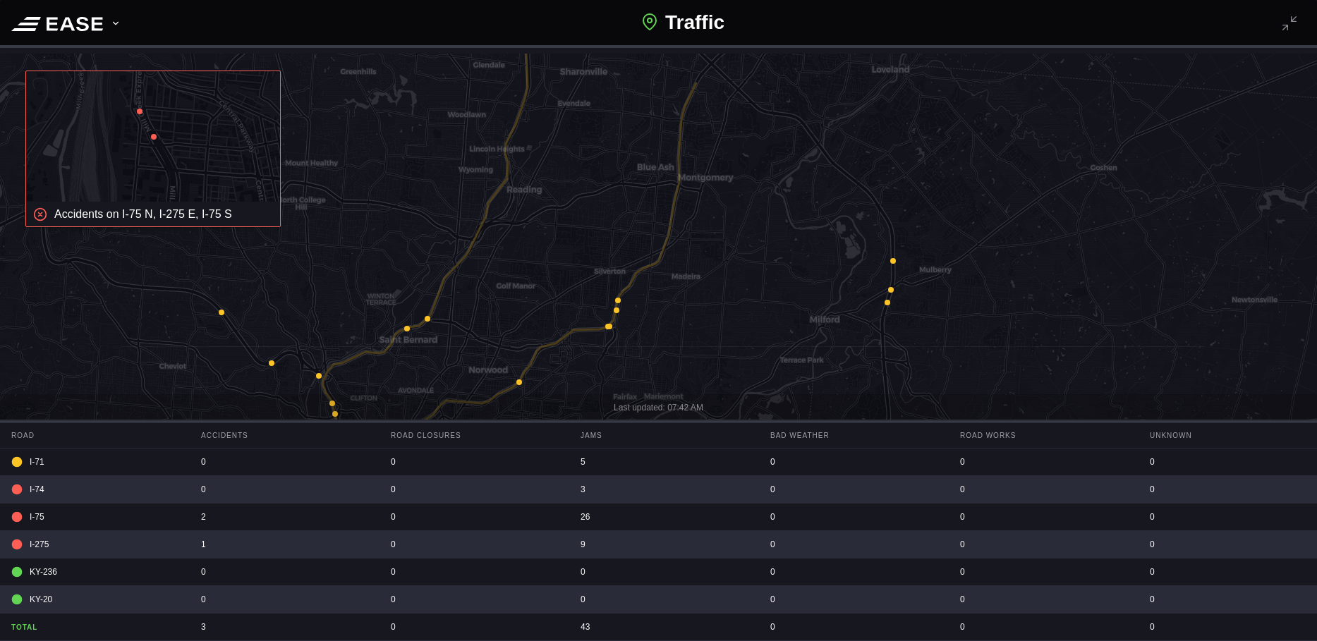
drag, startPoint x: 871, startPoint y: 315, endPoint x: 818, endPoint y: 277, distance: 65.8
click at [818, 277] on icon at bounding box center [650, 303] width 1585 height 619
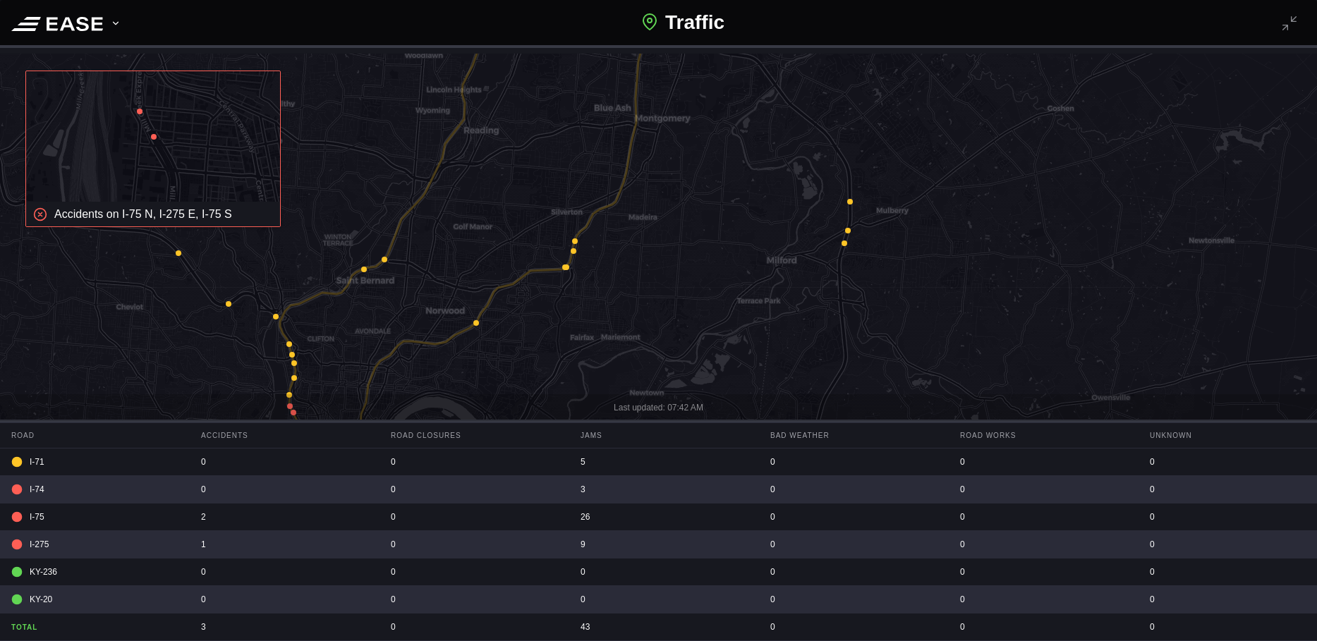
drag, startPoint x: 796, startPoint y: 290, endPoint x: 778, endPoint y: 202, distance: 89.9
click at [778, 202] on icon at bounding box center [661, 281] width 1585 height 619
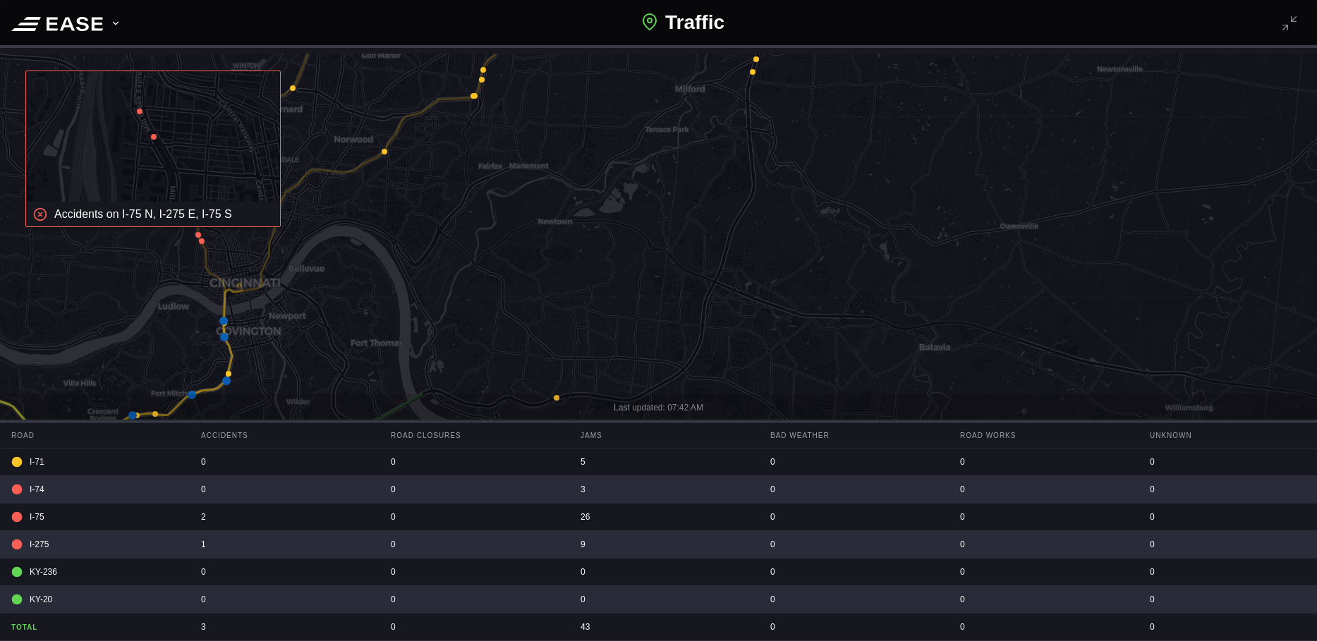
drag, startPoint x: 768, startPoint y: 278, endPoint x: 677, endPoint y: 236, distance: 100.4
click at [677, 236] on icon at bounding box center [584, 226] width 1585 height 619
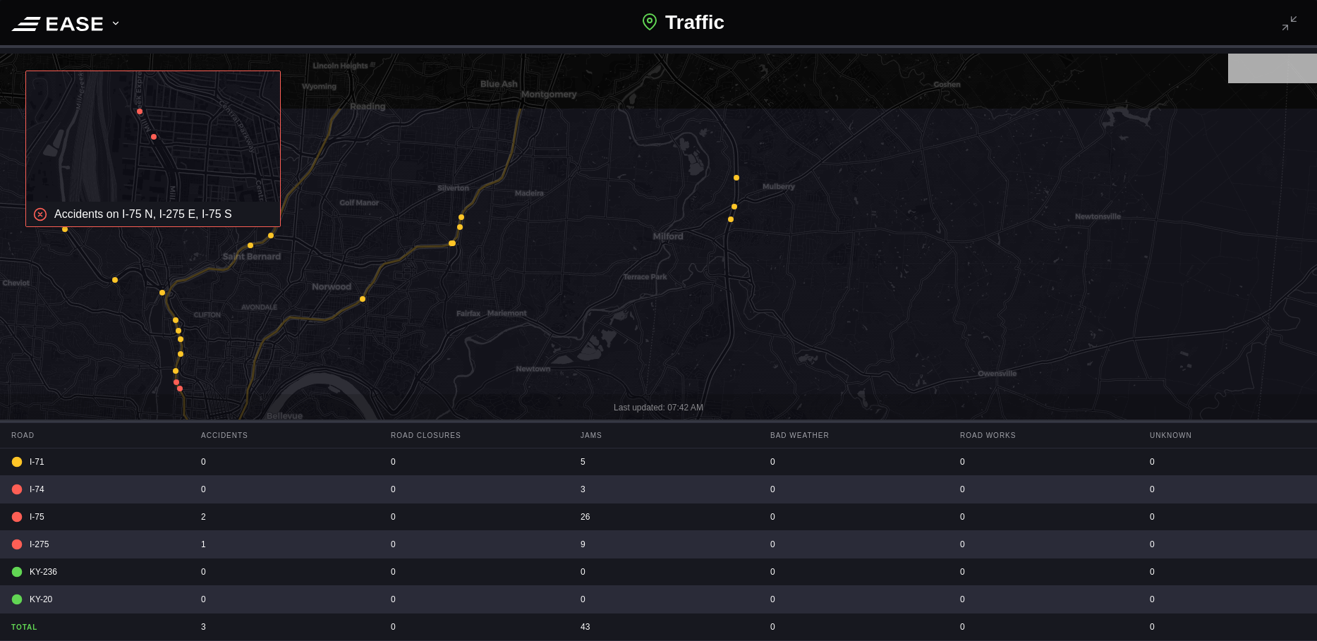
drag, startPoint x: 673, startPoint y: 136, endPoint x: 667, endPoint y: 237, distance: 101.1
click at [667, 236] on icon at bounding box center [653, 416] width 1585 height 619
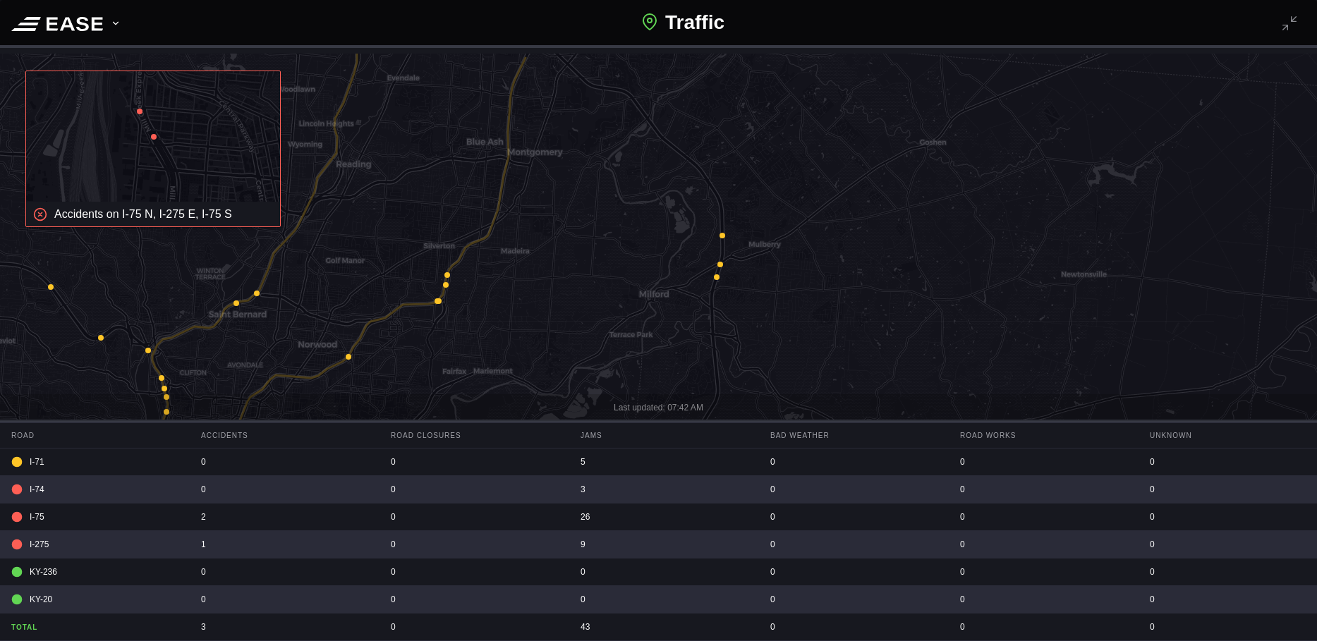
drag, startPoint x: 702, startPoint y: 173, endPoint x: 686, endPoint y: 236, distance: 64.9
click at [686, 236] on icon at bounding box center [645, 361] width 1585 height 619
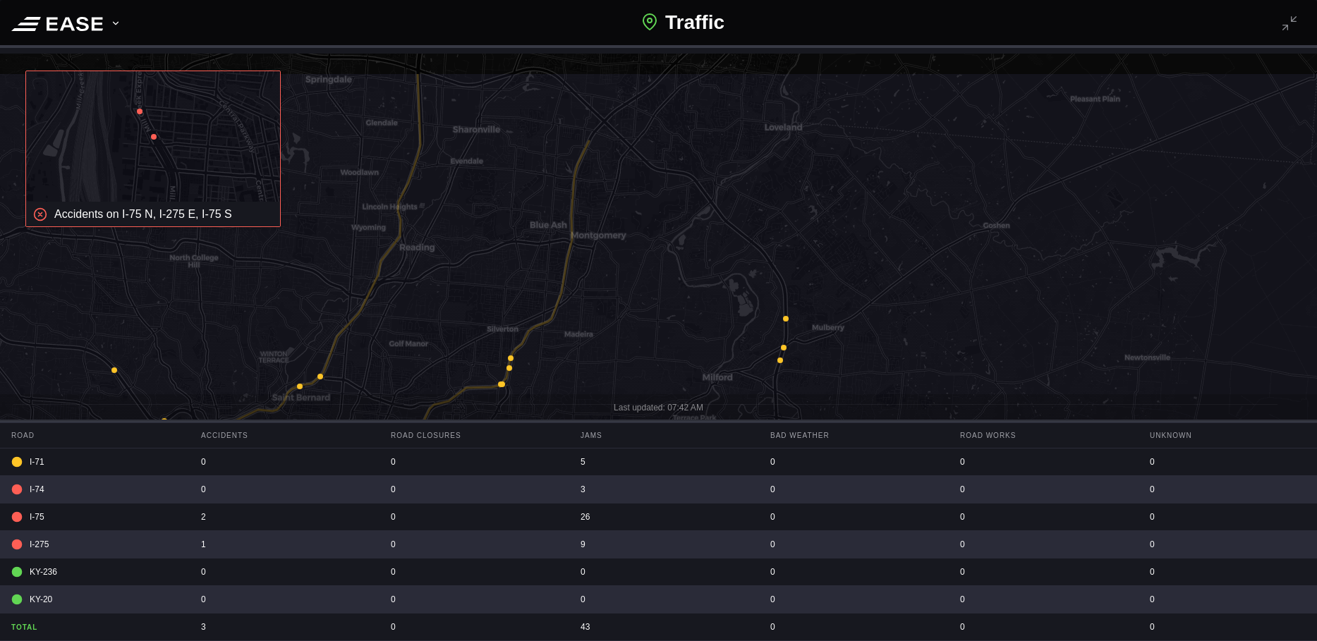
drag, startPoint x: 632, startPoint y: 224, endPoint x: 697, endPoint y: 295, distance: 95.9
click at [698, 298] on icon at bounding box center [724, 381] width 1585 height 619
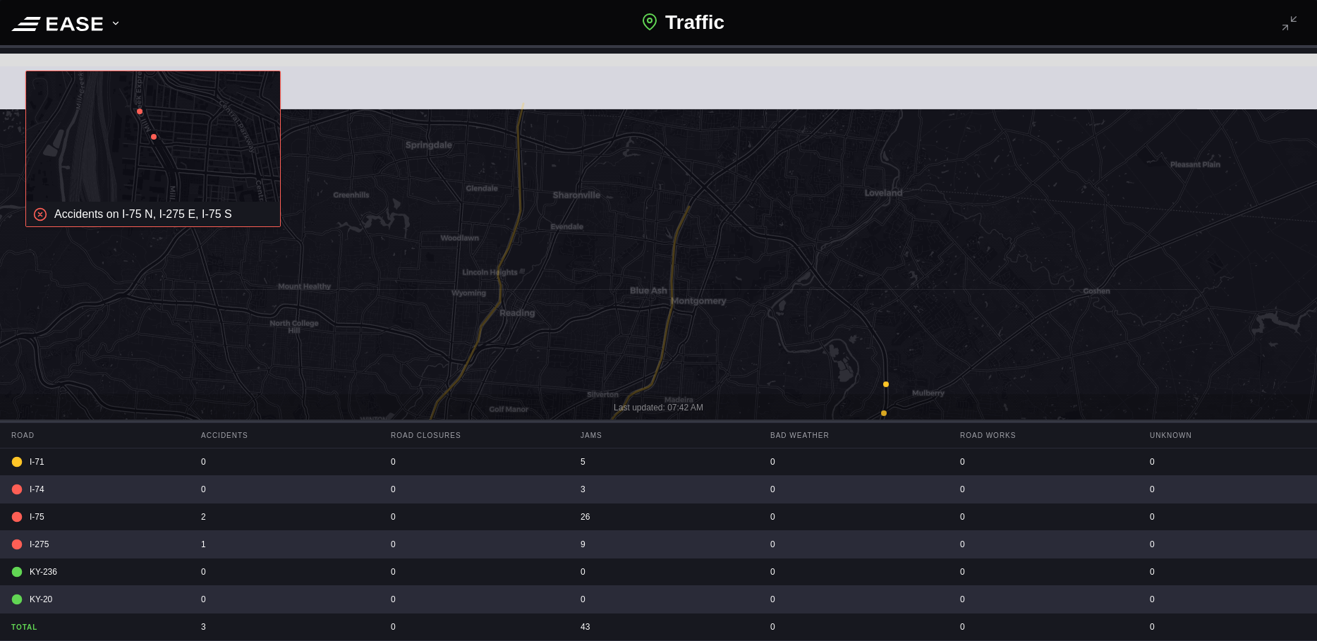
drag, startPoint x: 648, startPoint y: 227, endPoint x: 753, endPoint y: 294, distance: 123.7
click at [759, 297] on icon at bounding box center [758, 373] width 1585 height 619
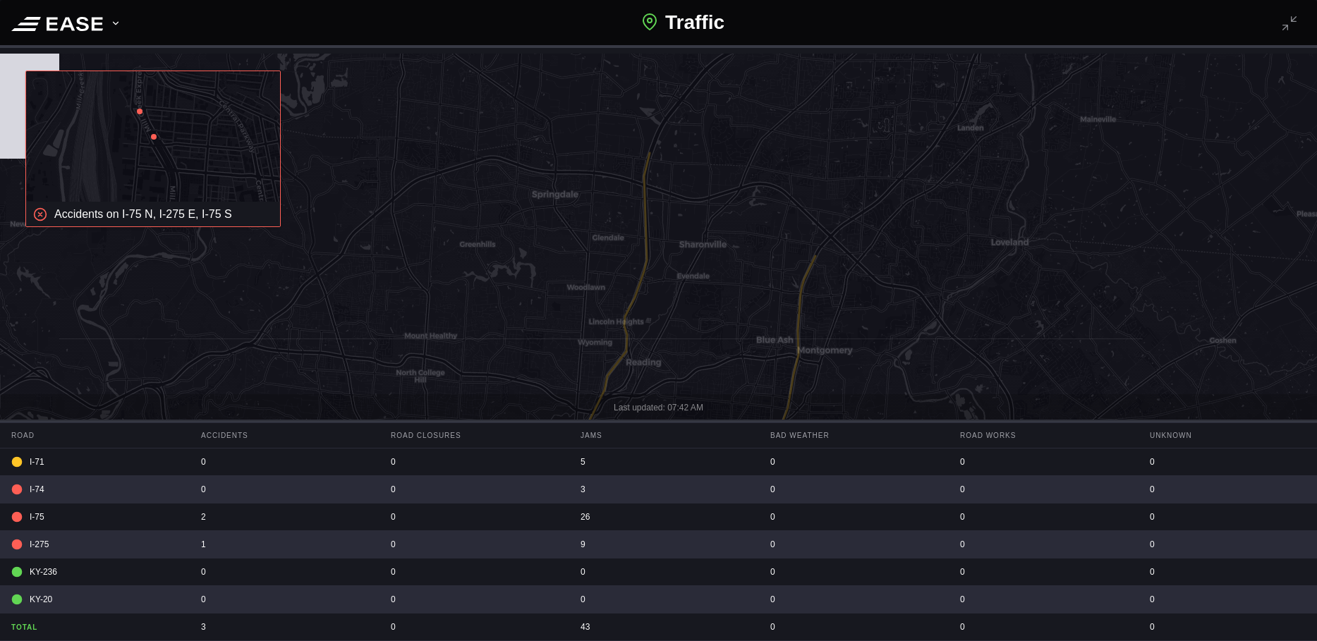
drag, startPoint x: 638, startPoint y: 238, endPoint x: 806, endPoint y: 292, distance: 176.9
click at [806, 292] on icon at bounding box center [774, 353] width 1585 height 619
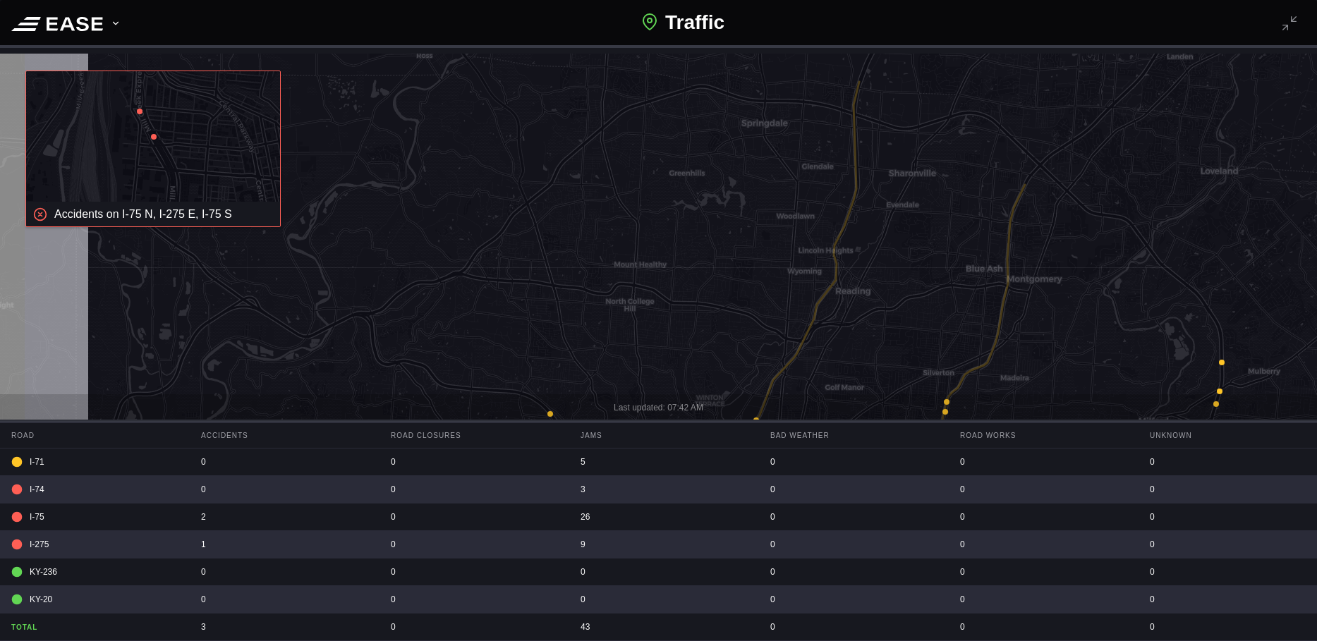
drag, startPoint x: 603, startPoint y: 284, endPoint x: 761, endPoint y: 204, distance: 176.7
click at [761, 204] on icon at bounding box center [815, 228] width 1585 height 619
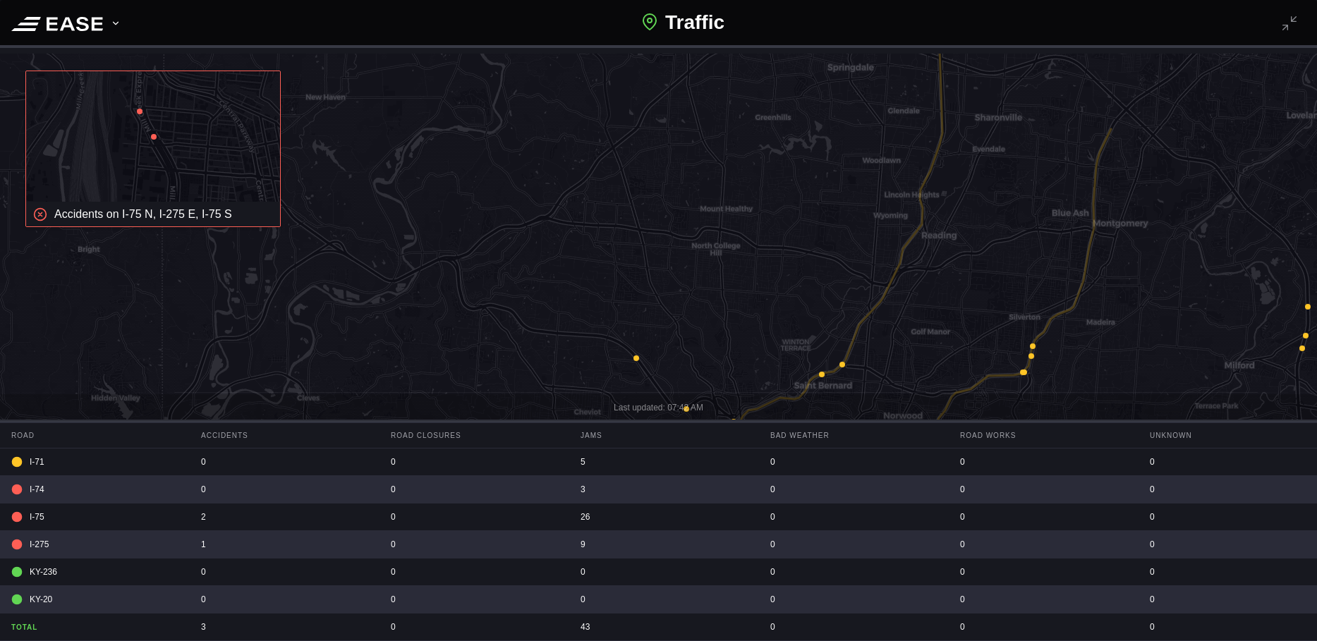
drag, startPoint x: 671, startPoint y: 274, endPoint x: 757, endPoint y: 218, distance: 102.5
click at [757, 218] on icon at bounding box center [744, 253] width 1585 height 619
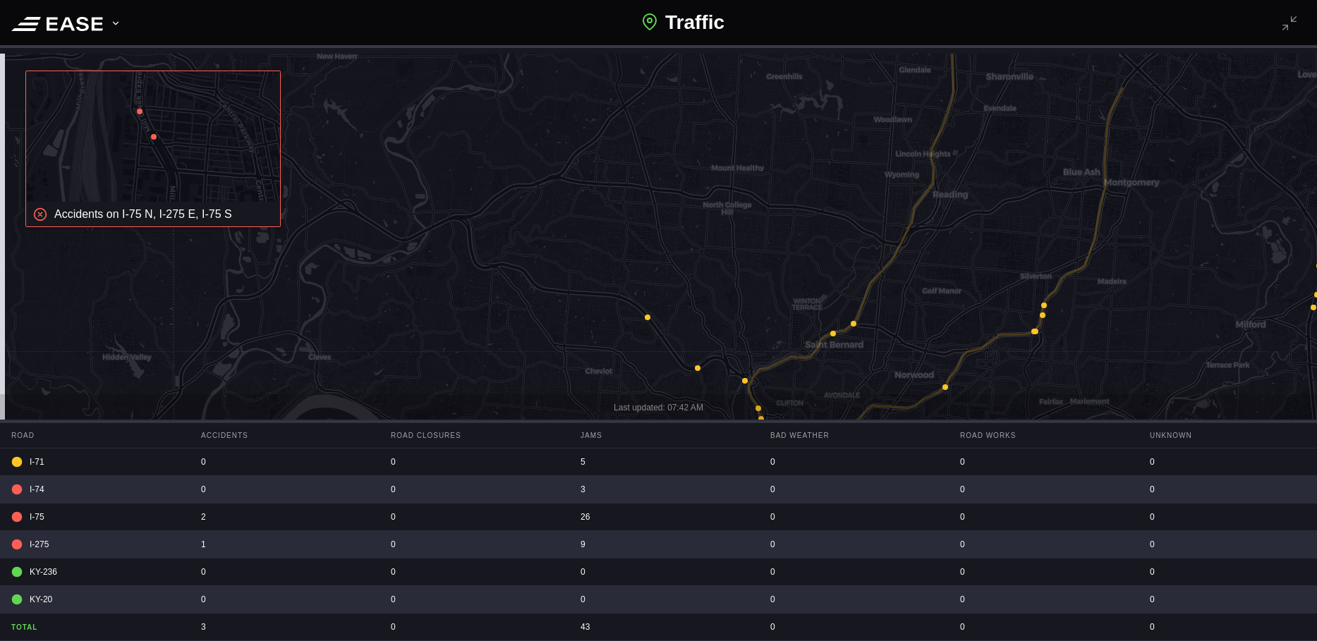
drag, startPoint x: 703, startPoint y: 292, endPoint x: 718, endPoint y: 236, distance: 58.5
click at [718, 236] on icon at bounding box center [669, 268] width 1585 height 619
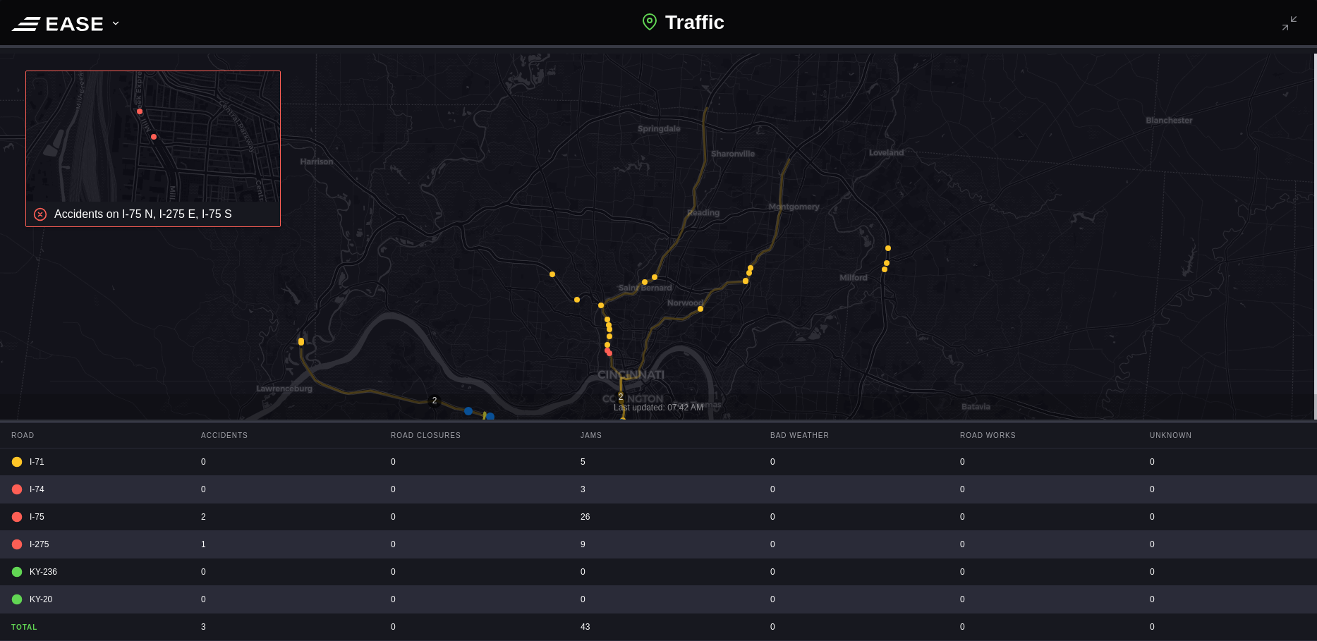
drag, startPoint x: 967, startPoint y: 169, endPoint x: 885, endPoint y: 183, distance: 82.4
click at [885, 183] on icon at bounding box center [577, 323] width 1585 height 619
click at [1289, 20] on icon at bounding box center [1293, 18] width 11 height 11
